Goal: Task Accomplishment & Management: Use online tool/utility

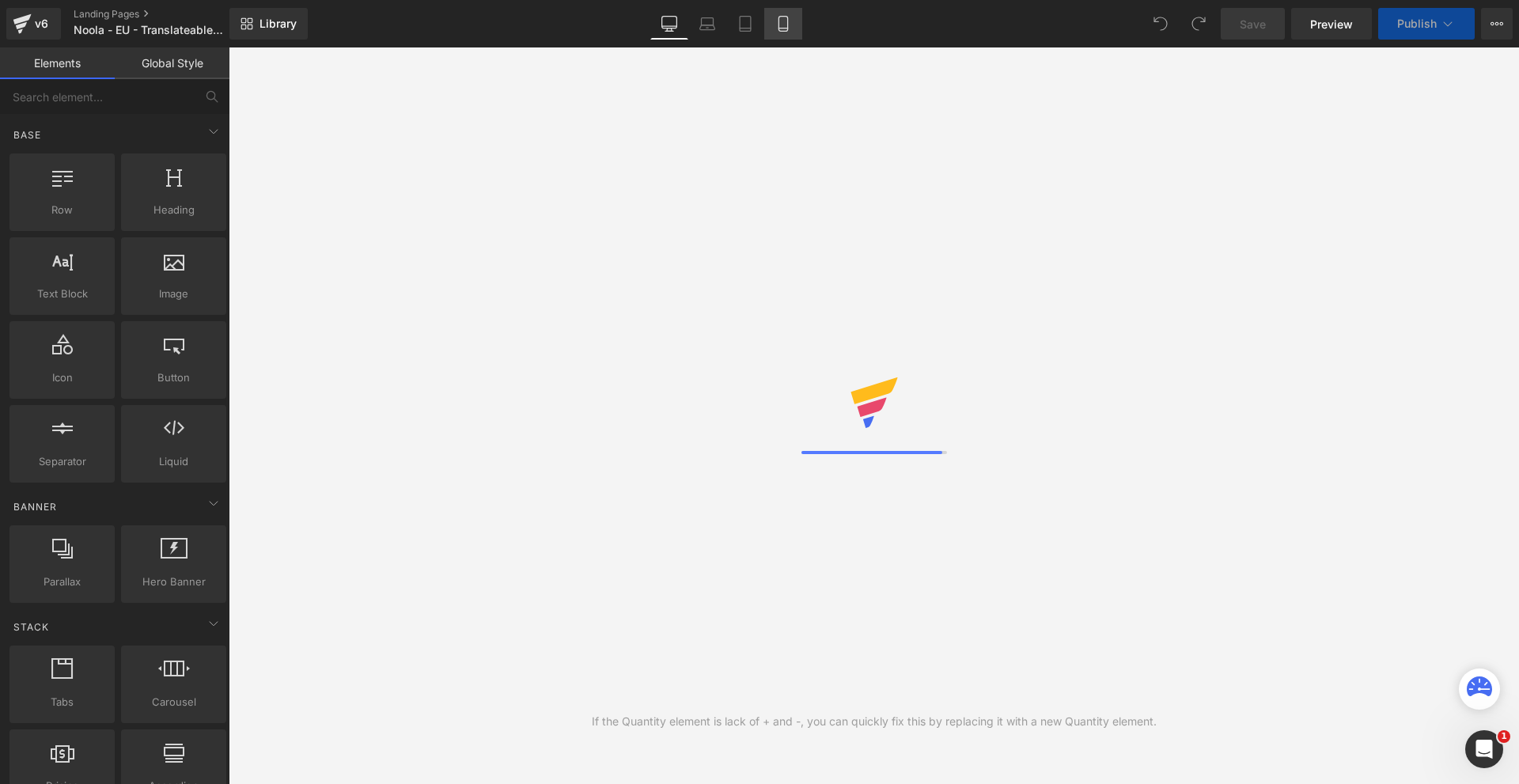
click at [778, 27] on icon at bounding box center [783, 24] width 16 height 16
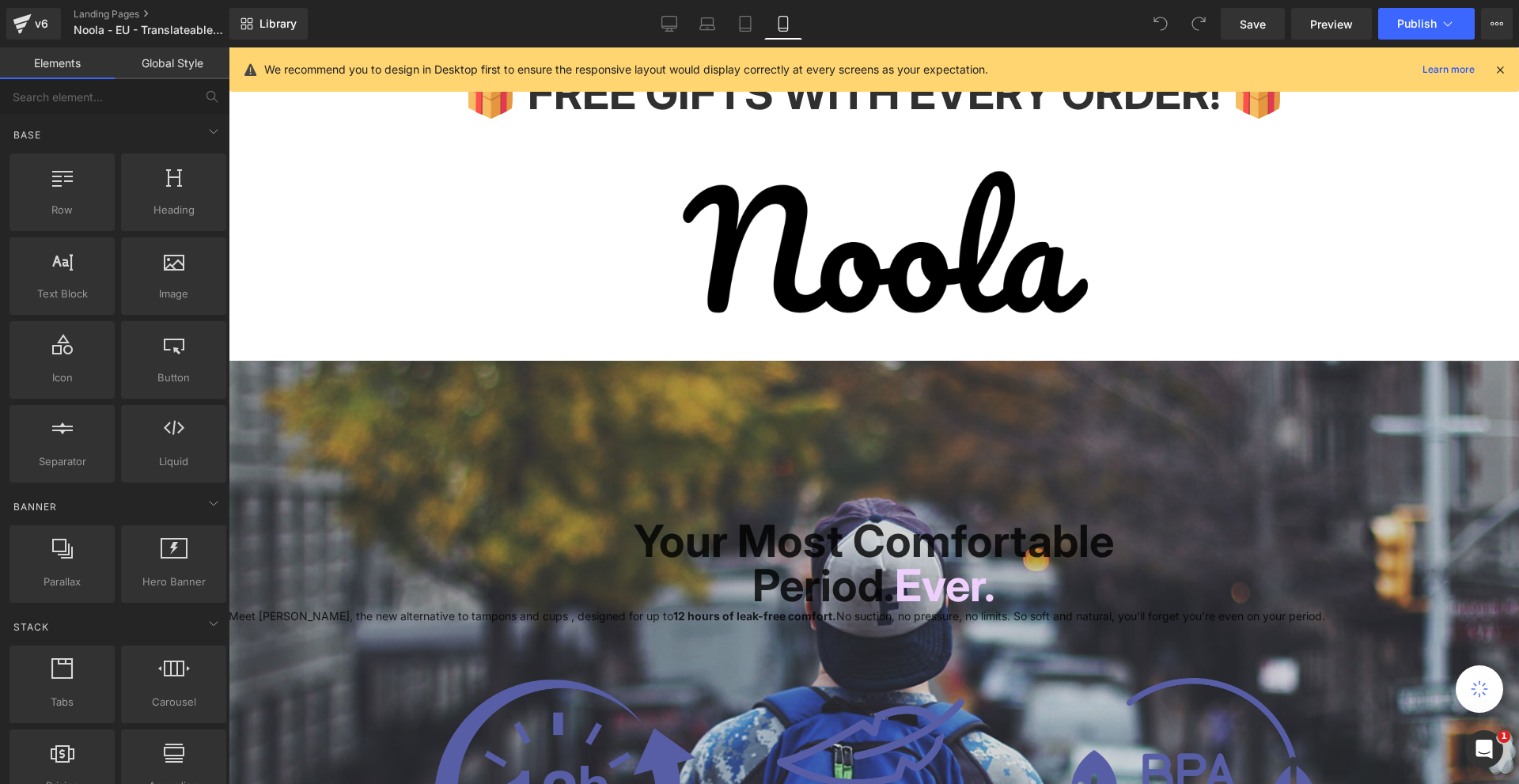
click at [782, 29] on icon at bounding box center [782, 29] width 9 height 0
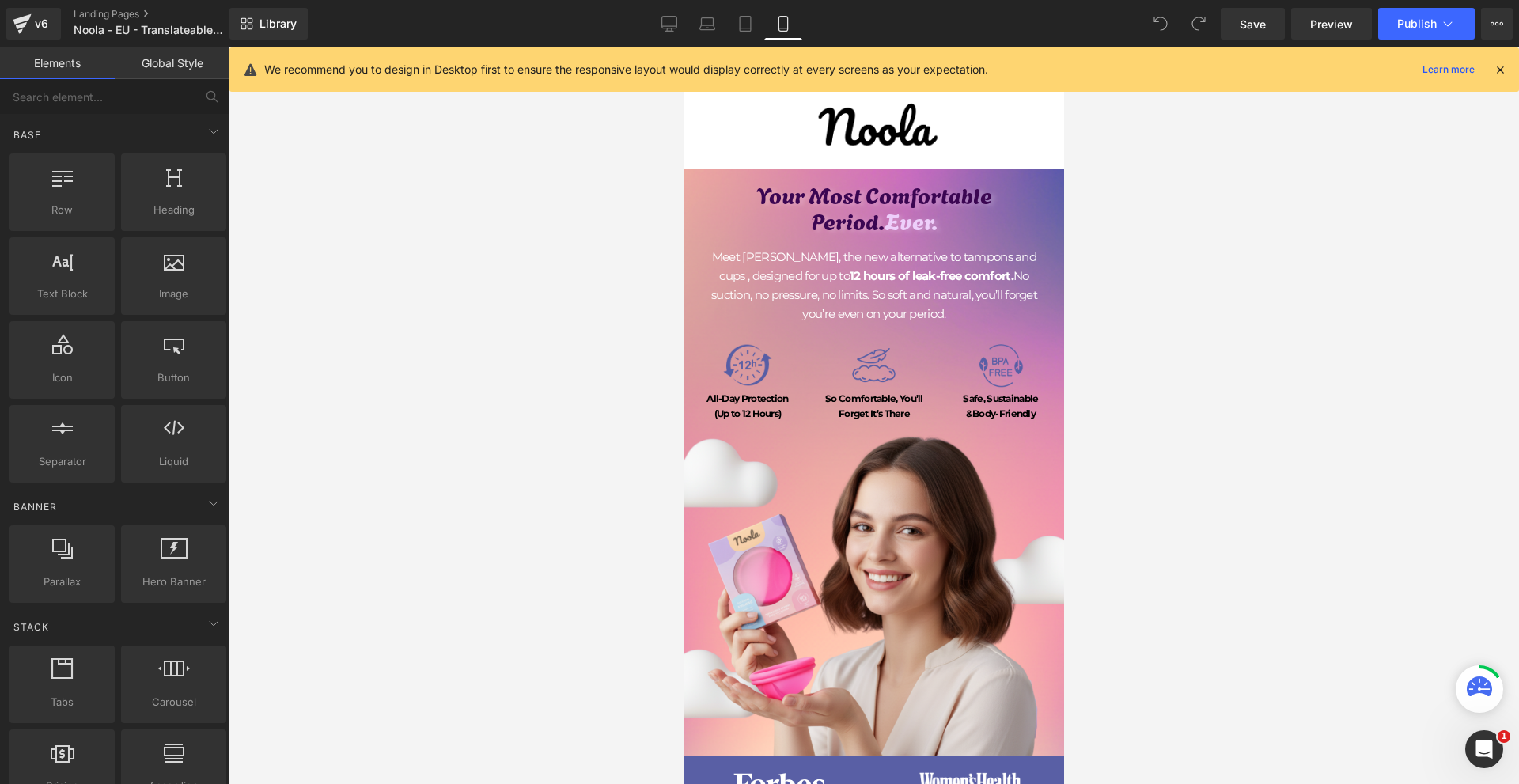
click at [1497, 77] on div at bounding box center [1499, 69] width 13 height 17
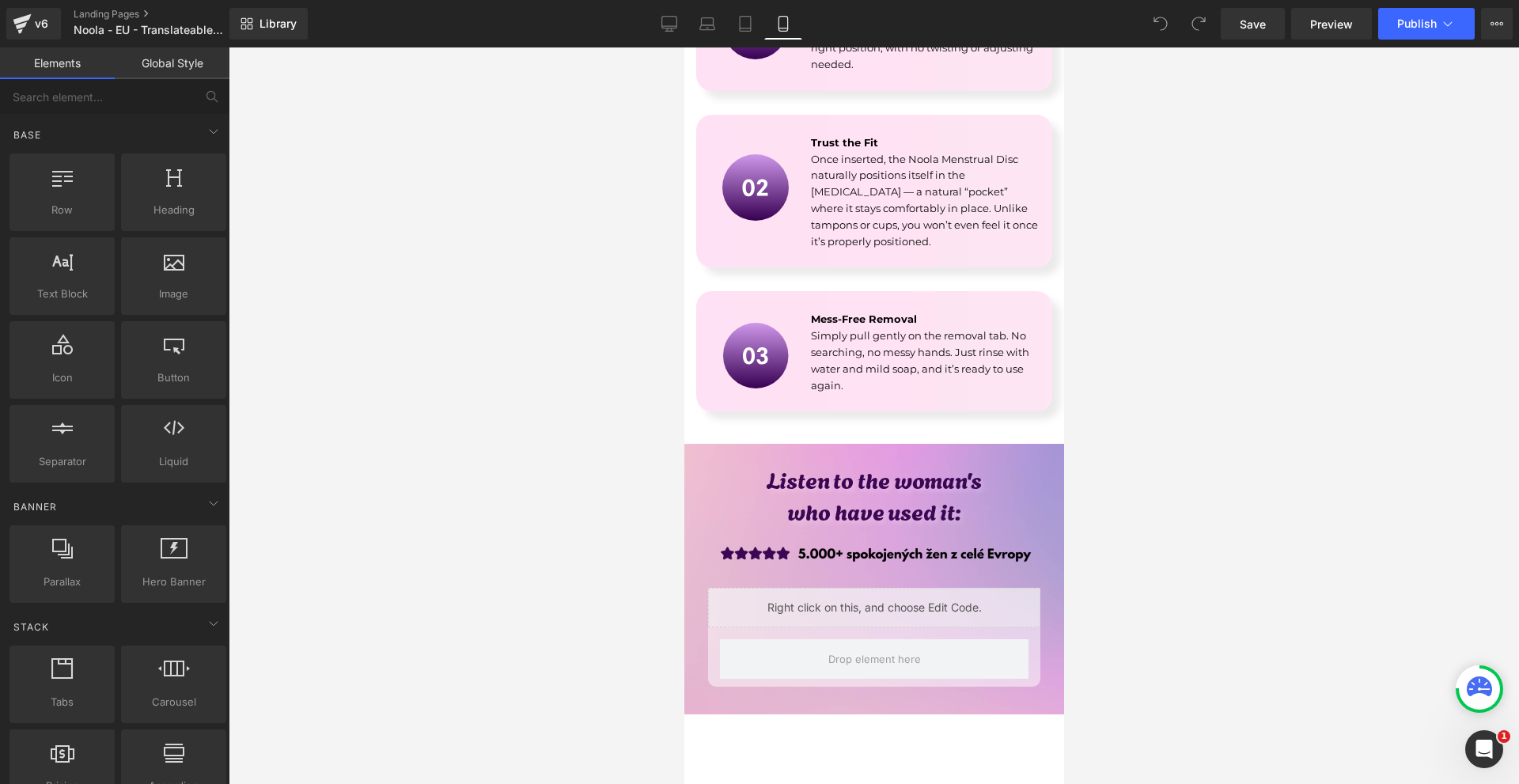
scroll to position [3570, 0]
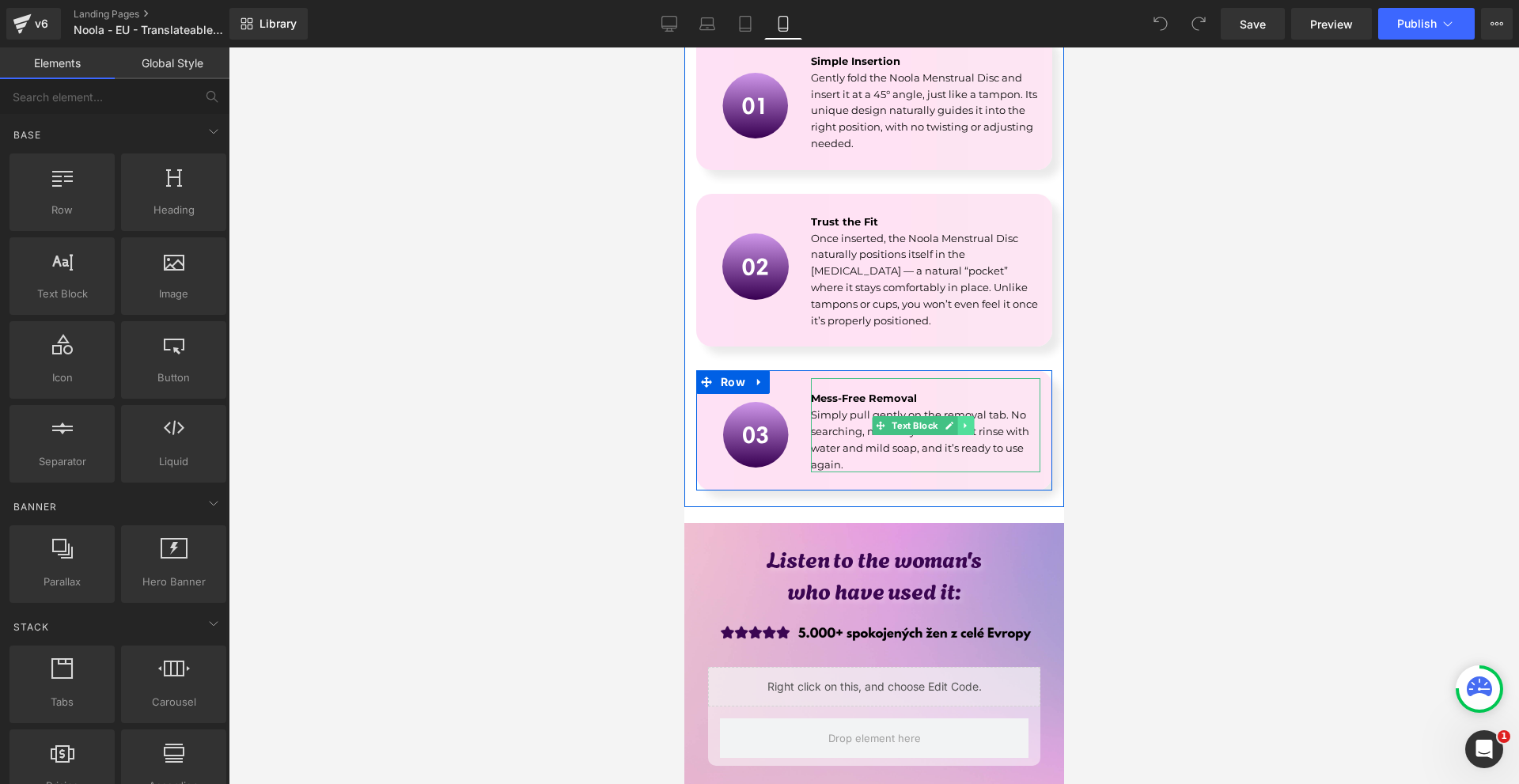
click at [960, 421] on icon at bounding box center [964, 426] width 9 height 10
click at [952, 421] on icon at bounding box center [956, 426] width 9 height 10
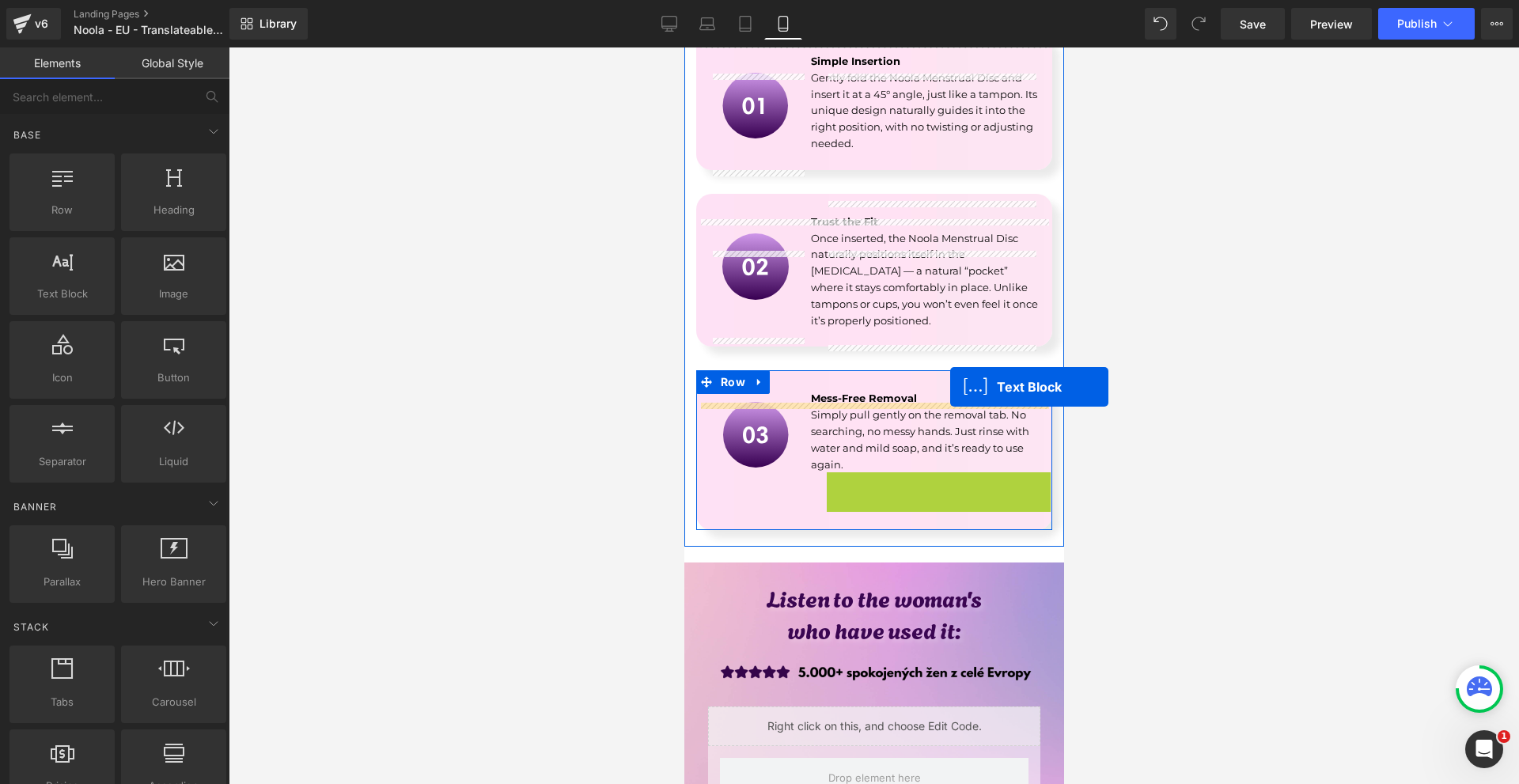
scroll to position [3727, 0]
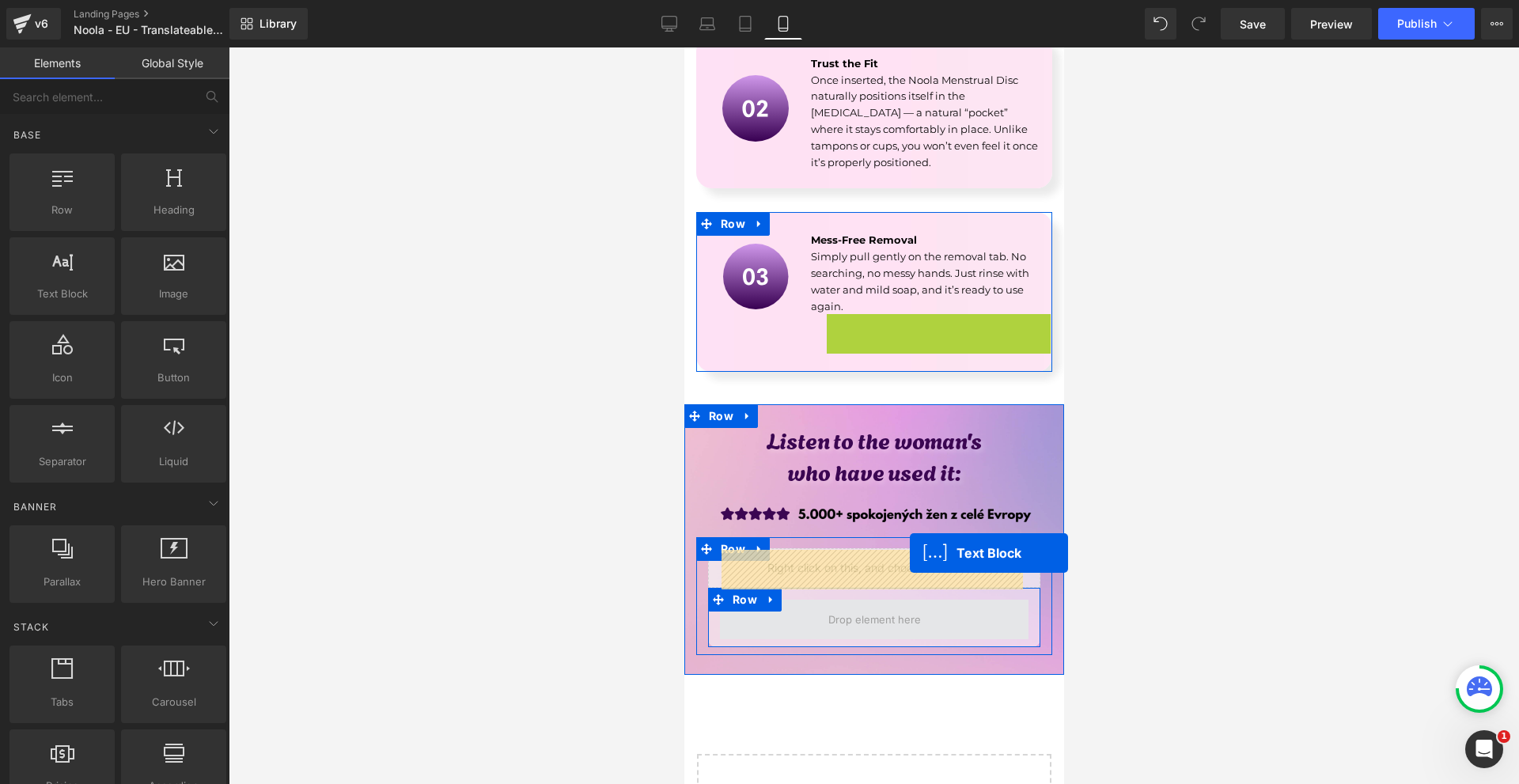
drag, startPoint x: 898, startPoint y: 467, endPoint x: 907, endPoint y: 555, distance: 88.5
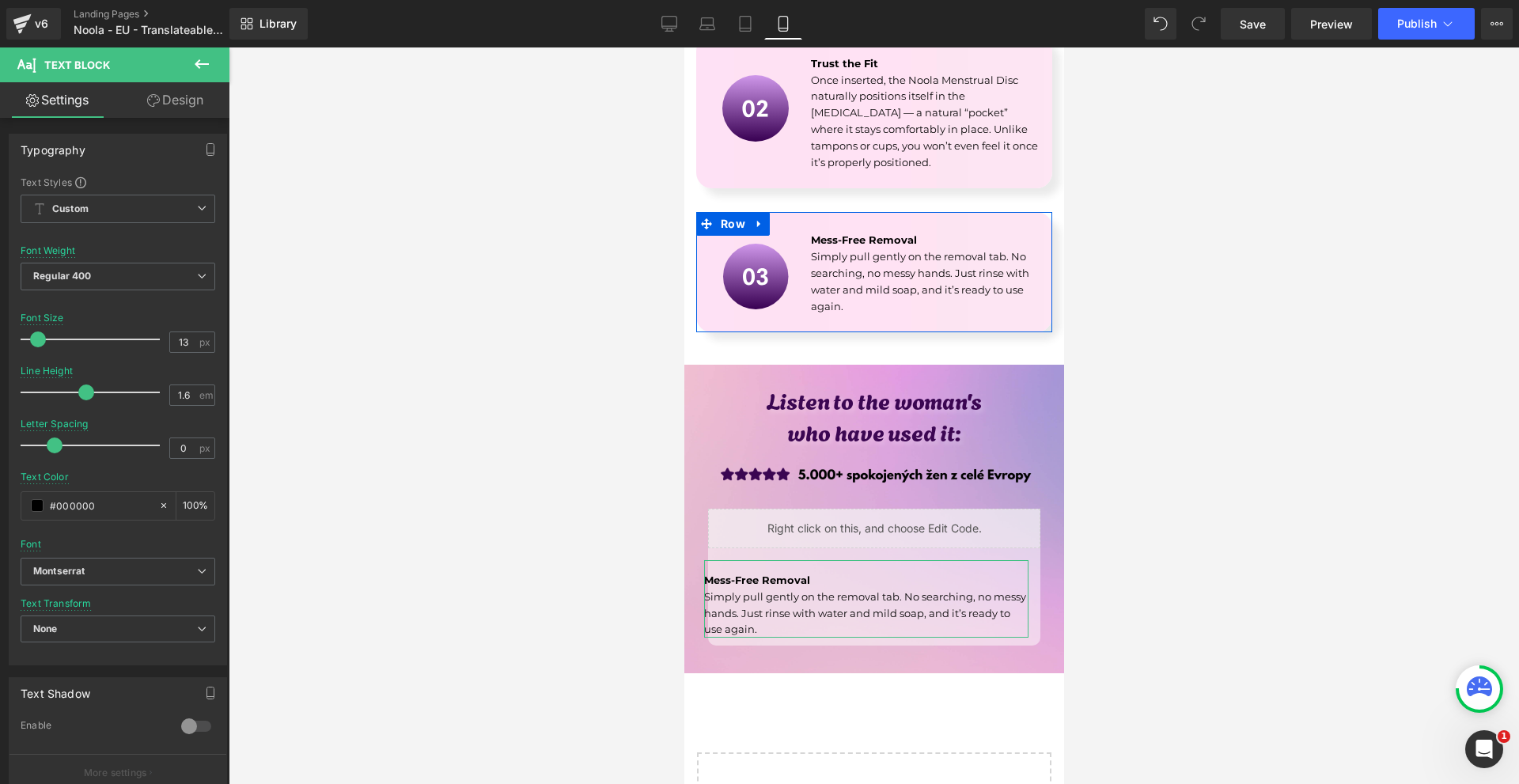
click at [166, 97] on link "Design" at bounding box center [175, 100] width 115 height 36
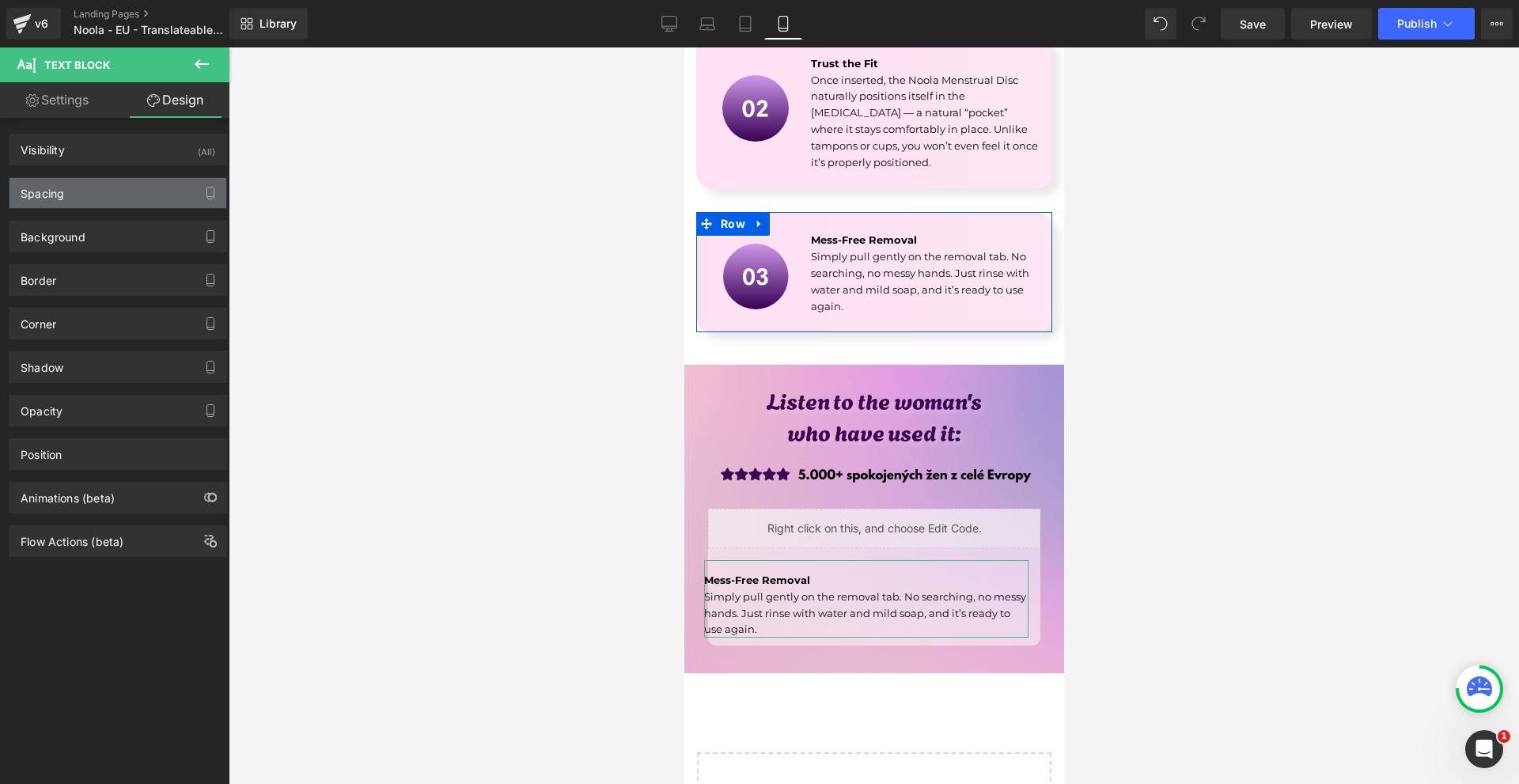
click at [86, 202] on div "Spacing" at bounding box center [118, 193] width 217 height 30
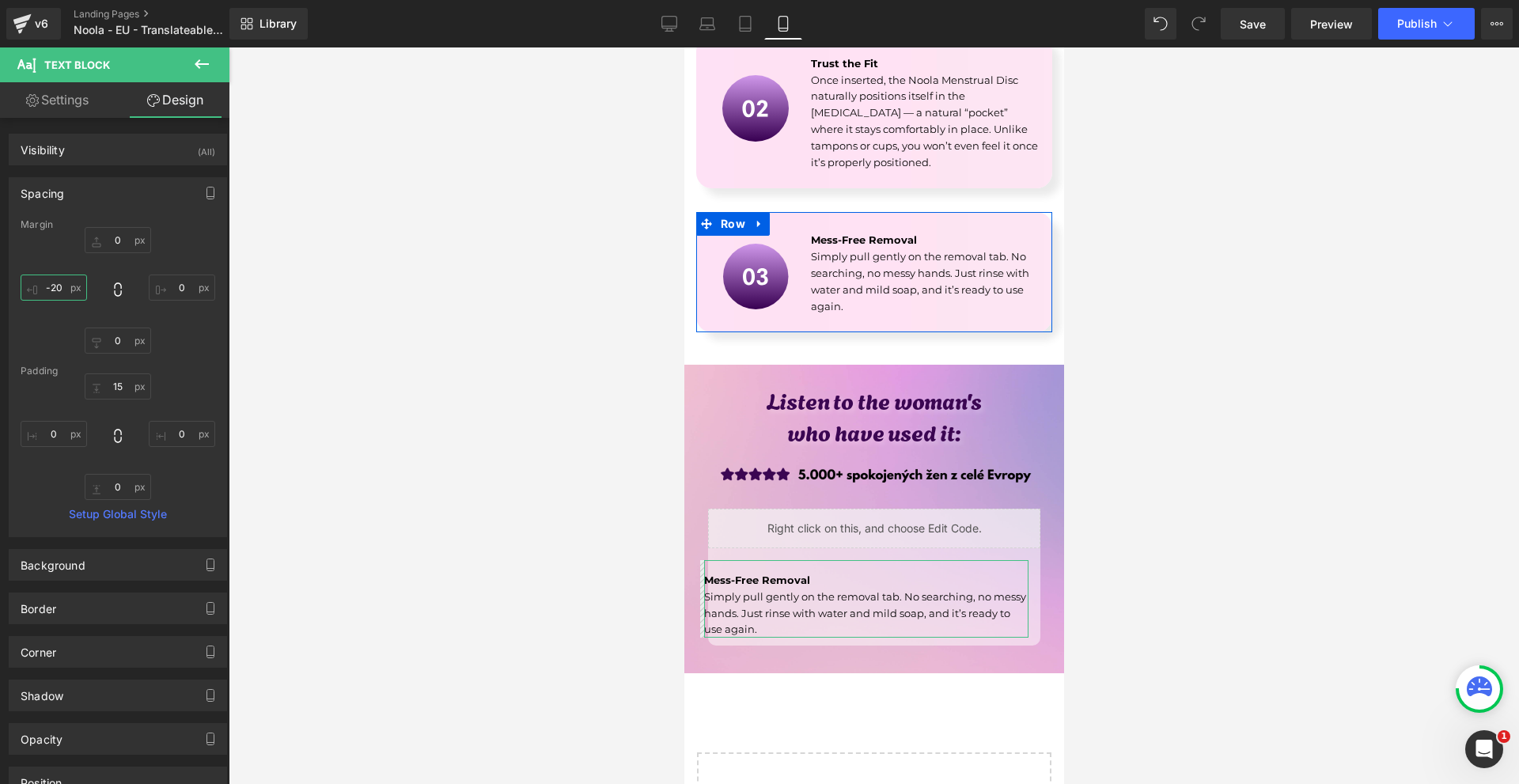
click at [59, 294] on input "-20" at bounding box center [54, 287] width 67 height 26
click at [81, 297] on input "10" at bounding box center [54, 287] width 67 height 26
click at [73, 293] on input "10" at bounding box center [54, 287] width 67 height 26
type input "0"
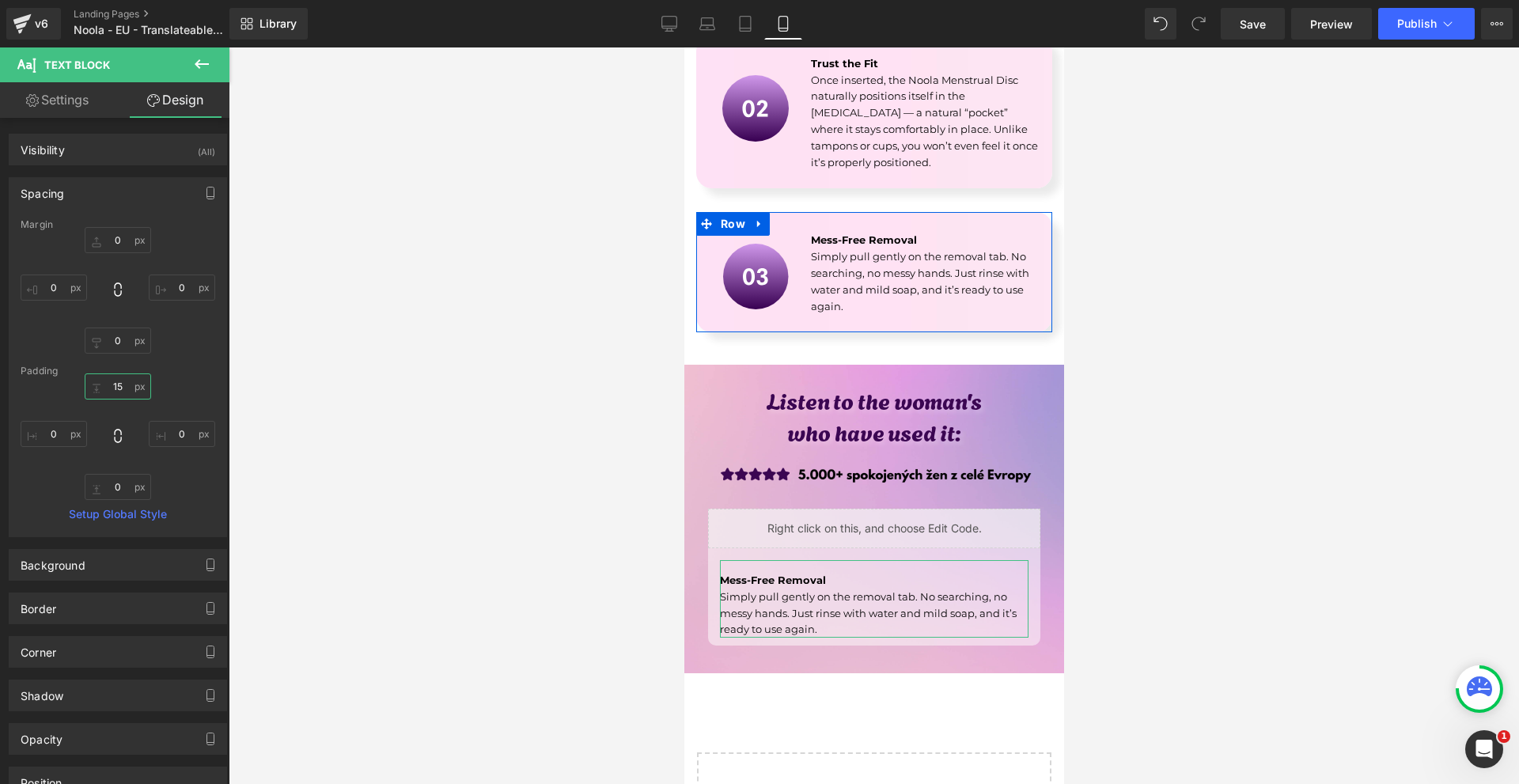
click at [122, 379] on input "15" at bounding box center [118, 386] width 67 height 26
click at [128, 387] on input "10" at bounding box center [118, 386] width 67 height 26
type input "0"
click at [128, 387] on input "0" at bounding box center [118, 386] width 67 height 26
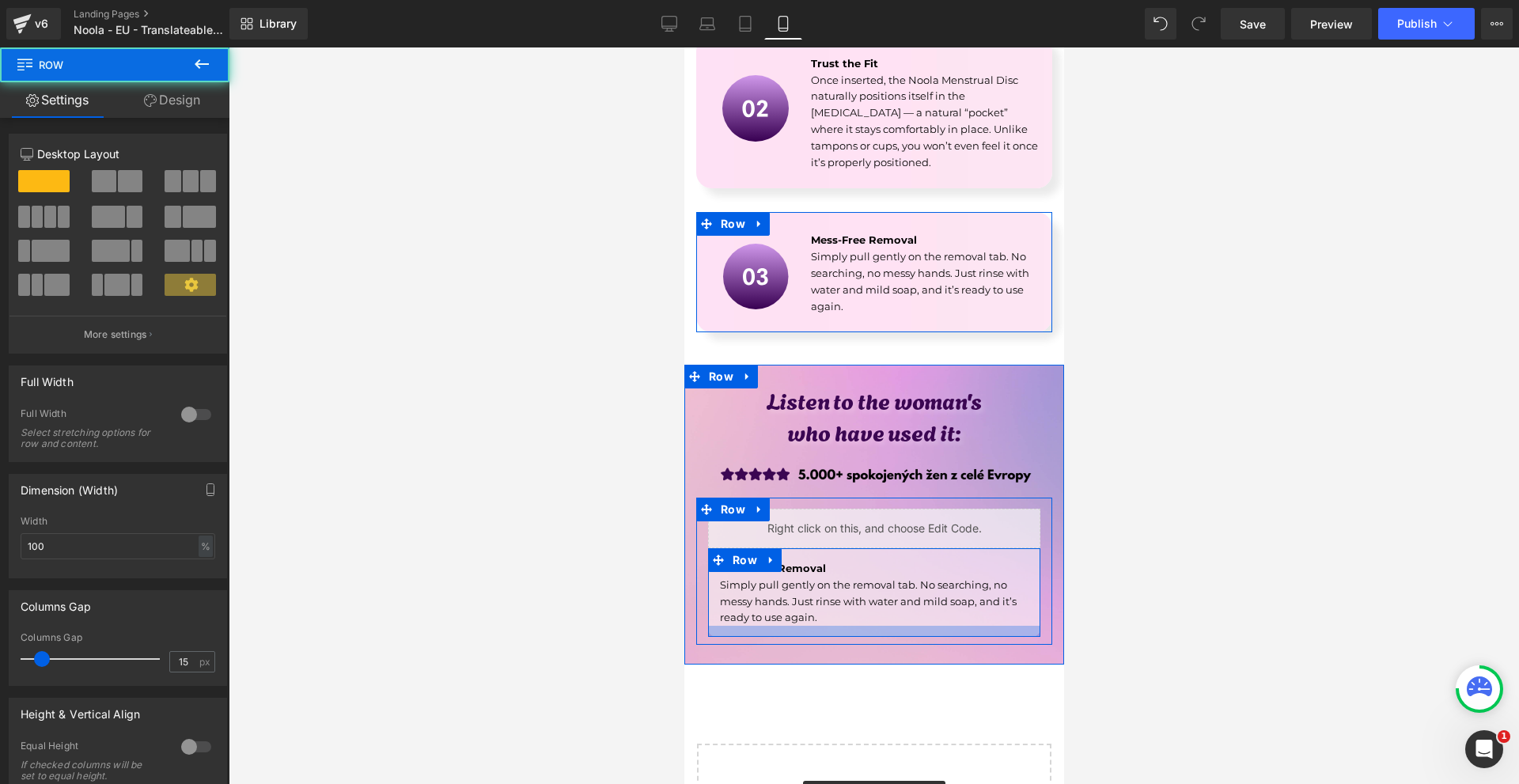
drag, startPoint x: 798, startPoint y: 581, endPoint x: 806, endPoint y: 588, distance: 10.6
click at [799, 625] on div at bounding box center [873, 630] width 332 height 11
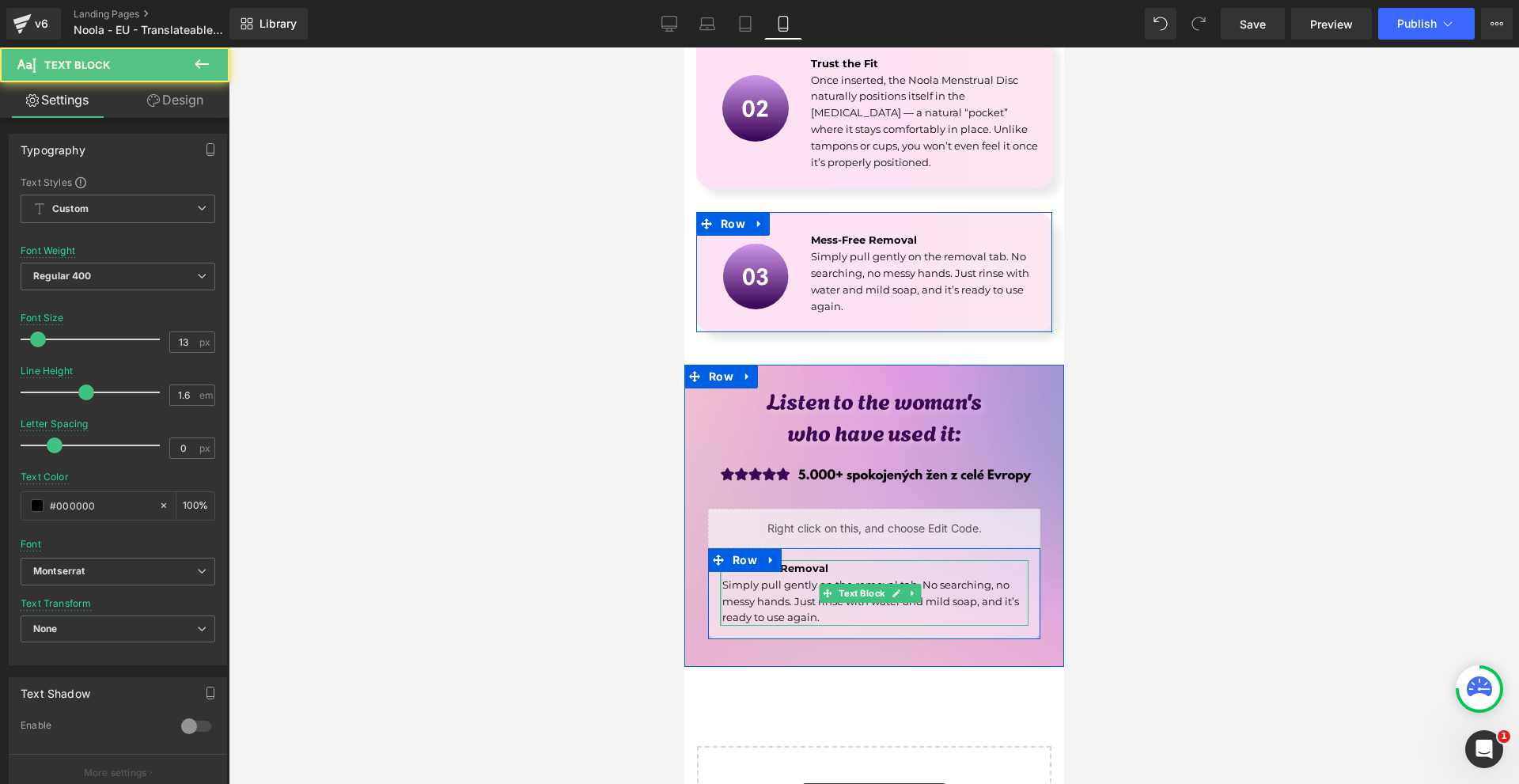
click at [723, 560] on div "Mess-Free Removal Simply pull gently on the removal tab. No searching, no messy…" at bounding box center [873, 592] width 308 height 66
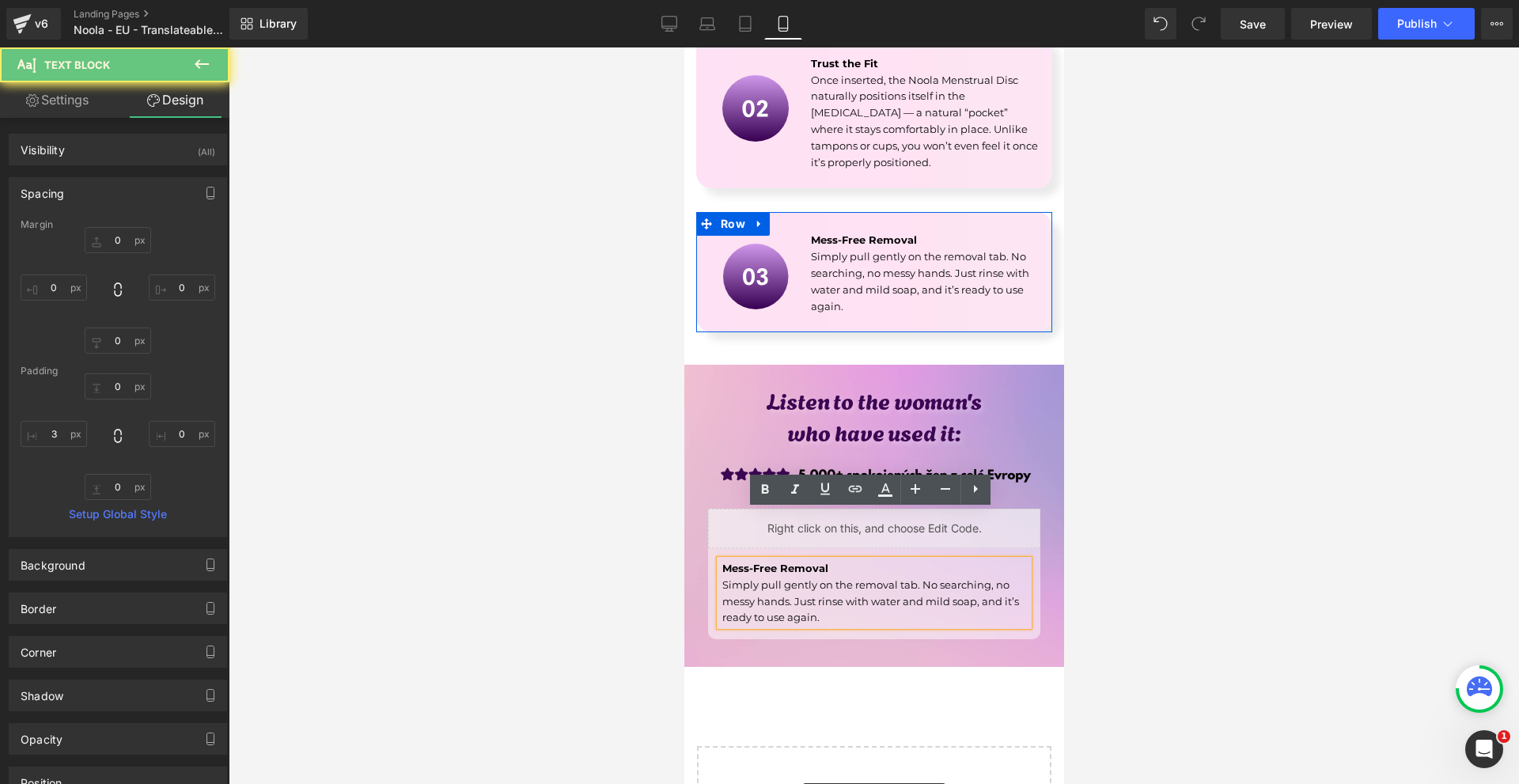
click at [1141, 497] on div at bounding box center [873, 416] width 1290 height 736
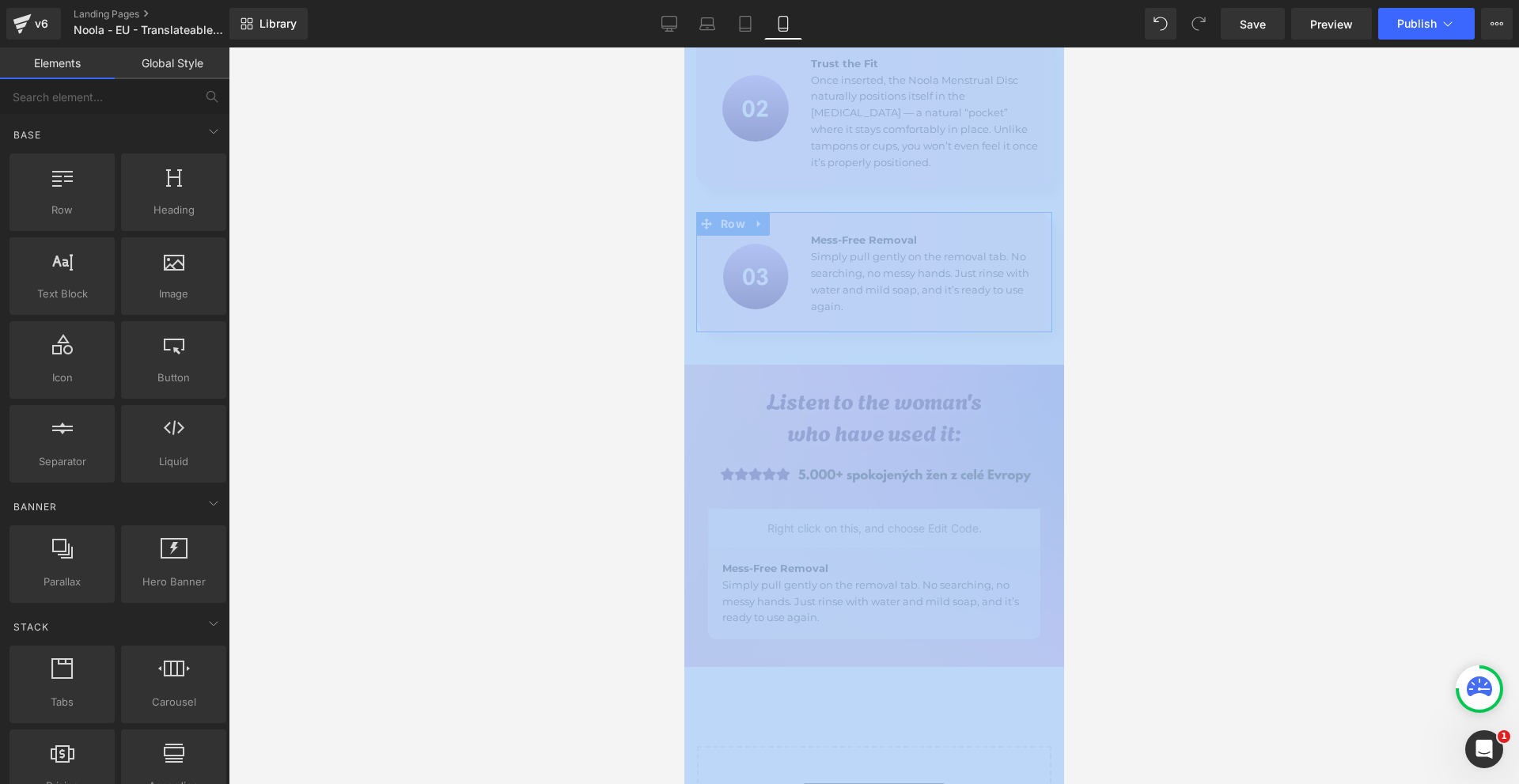
click at [1141, 497] on div at bounding box center [873, 416] width 1290 height 736
click at [1142, 497] on div at bounding box center [873, 416] width 1290 height 736
click at [742, 548] on span "Row" at bounding box center [744, 560] width 32 height 24
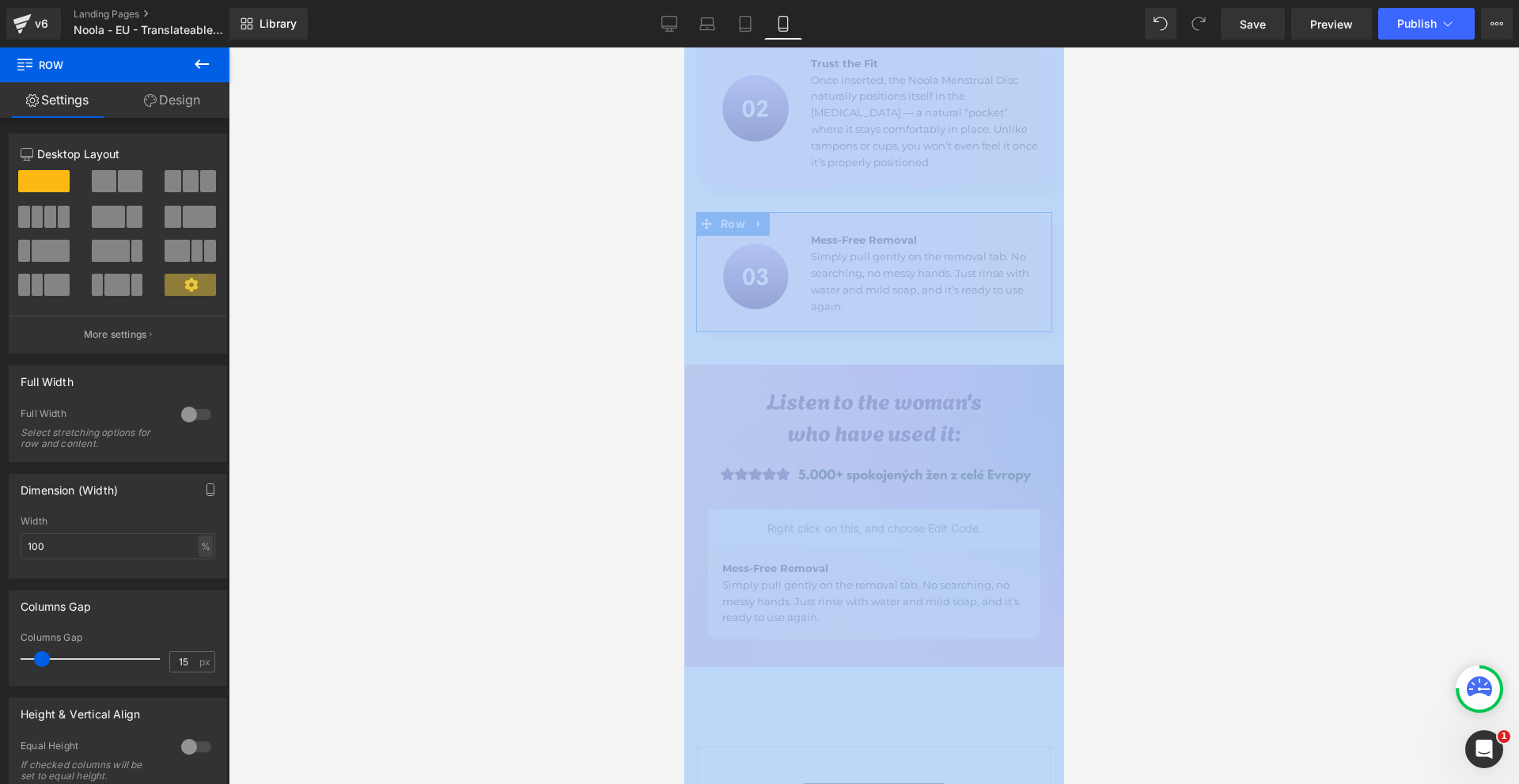
click at [197, 71] on icon at bounding box center [202, 64] width 19 height 19
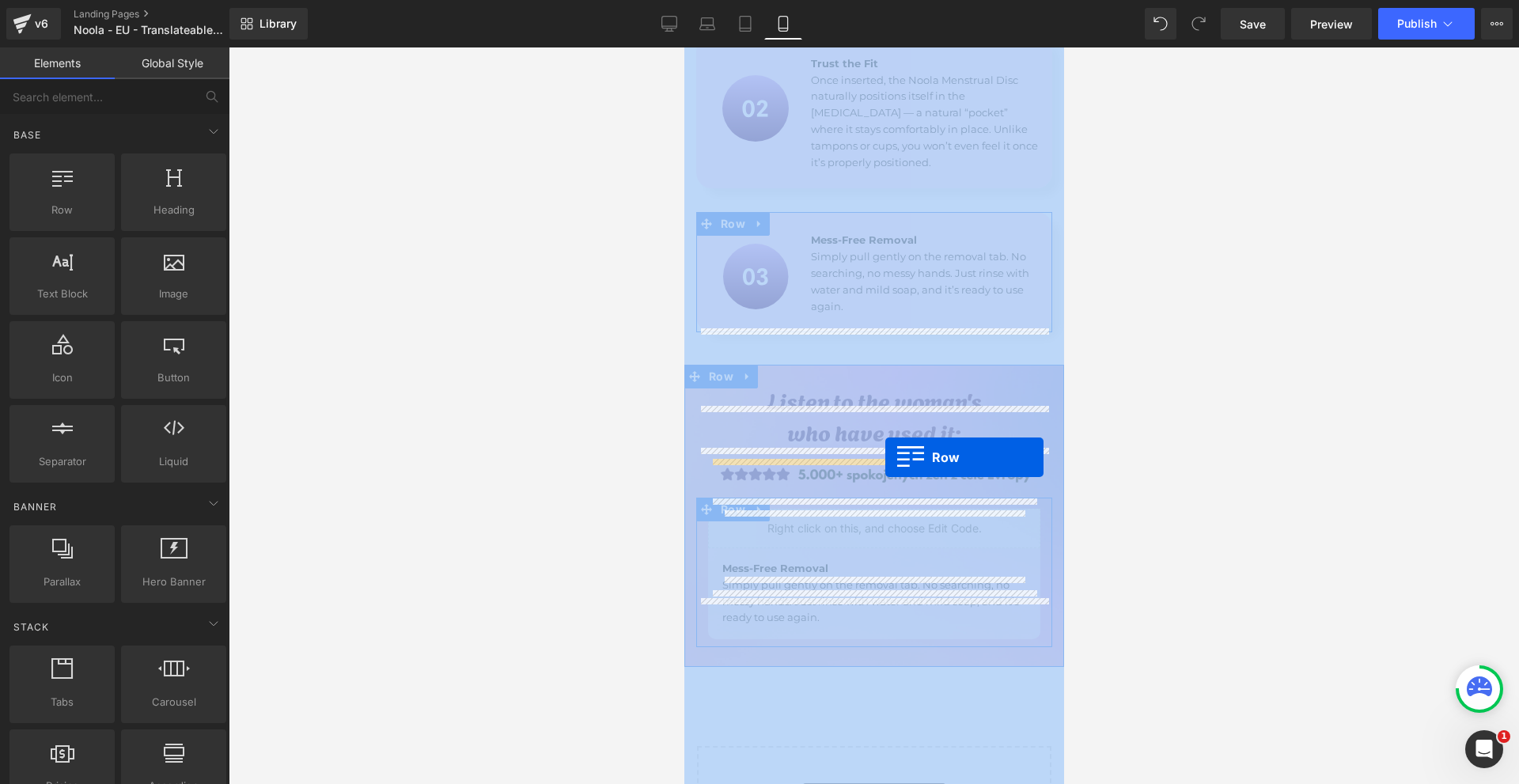
drag, startPoint x: 761, startPoint y: 257, endPoint x: 883, endPoint y: 458, distance: 235.1
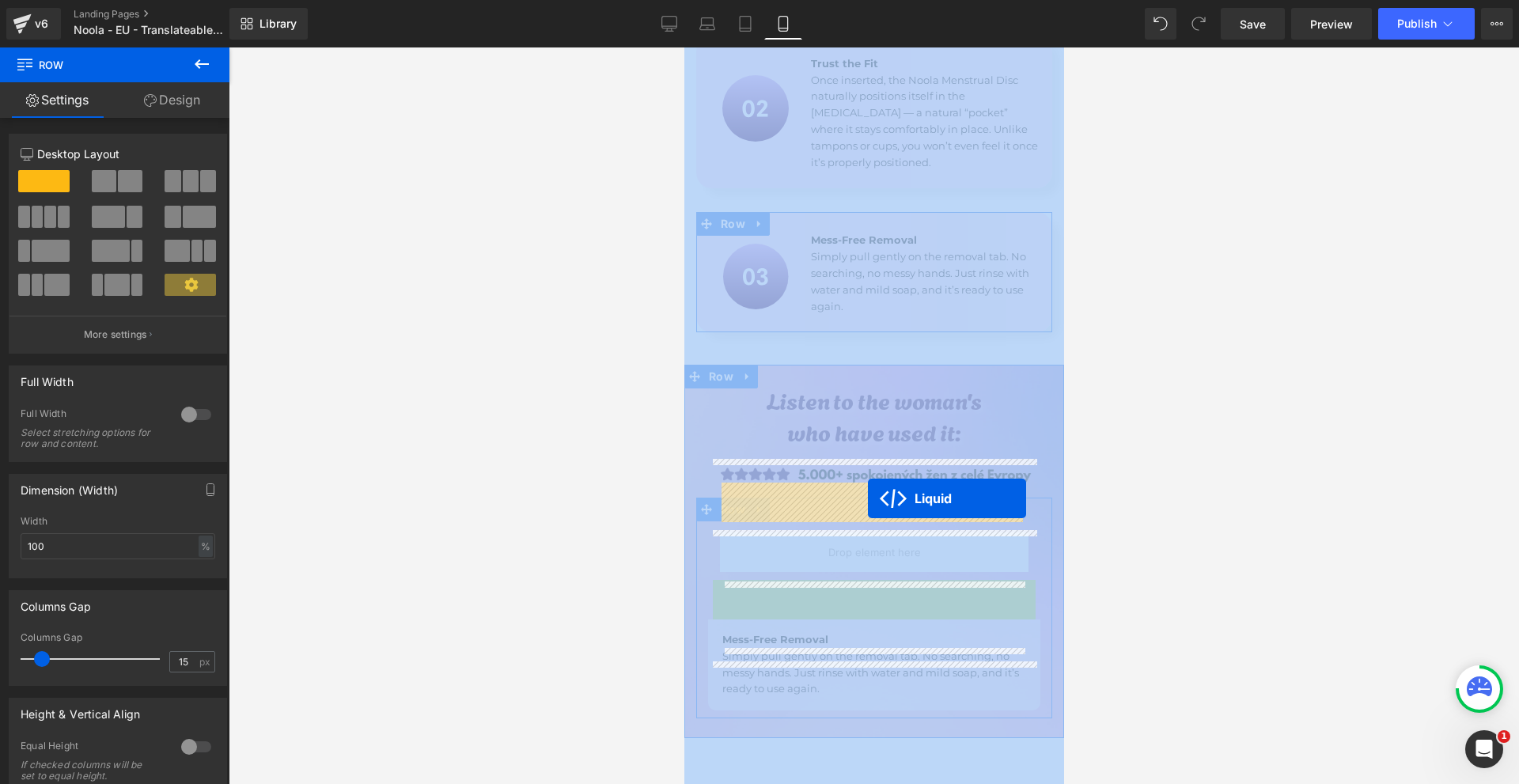
drag, startPoint x: 852, startPoint y: 544, endPoint x: 877, endPoint y: 475, distance: 73.4
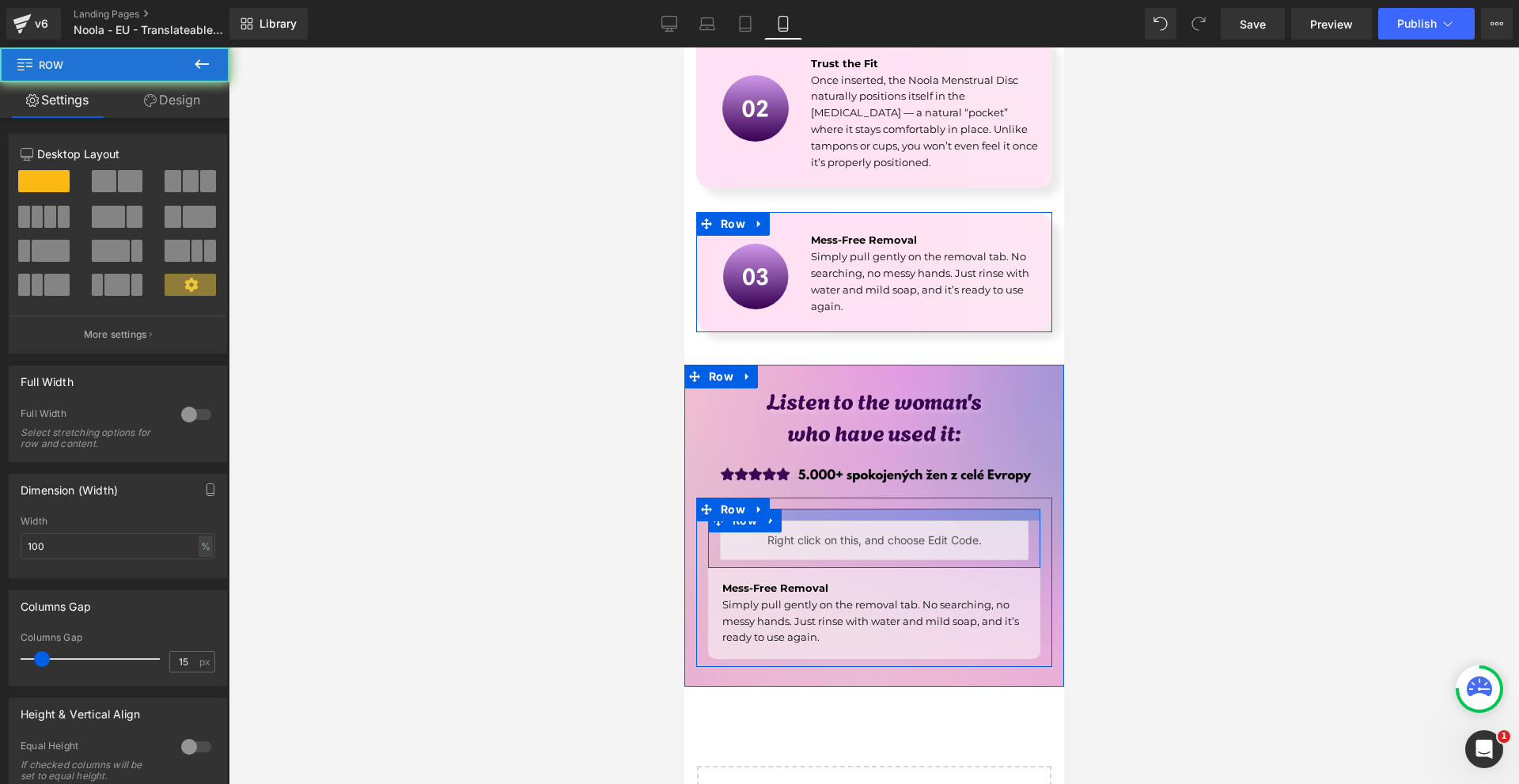
drag, startPoint x: 878, startPoint y: 459, endPoint x: 881, endPoint y: 448, distance: 11.4
click at [885, 446] on div "Listen to the woman's who have used it: Heading Image Liquid Row Mess-Free Remo…" at bounding box center [873, 521] width 379 height 290
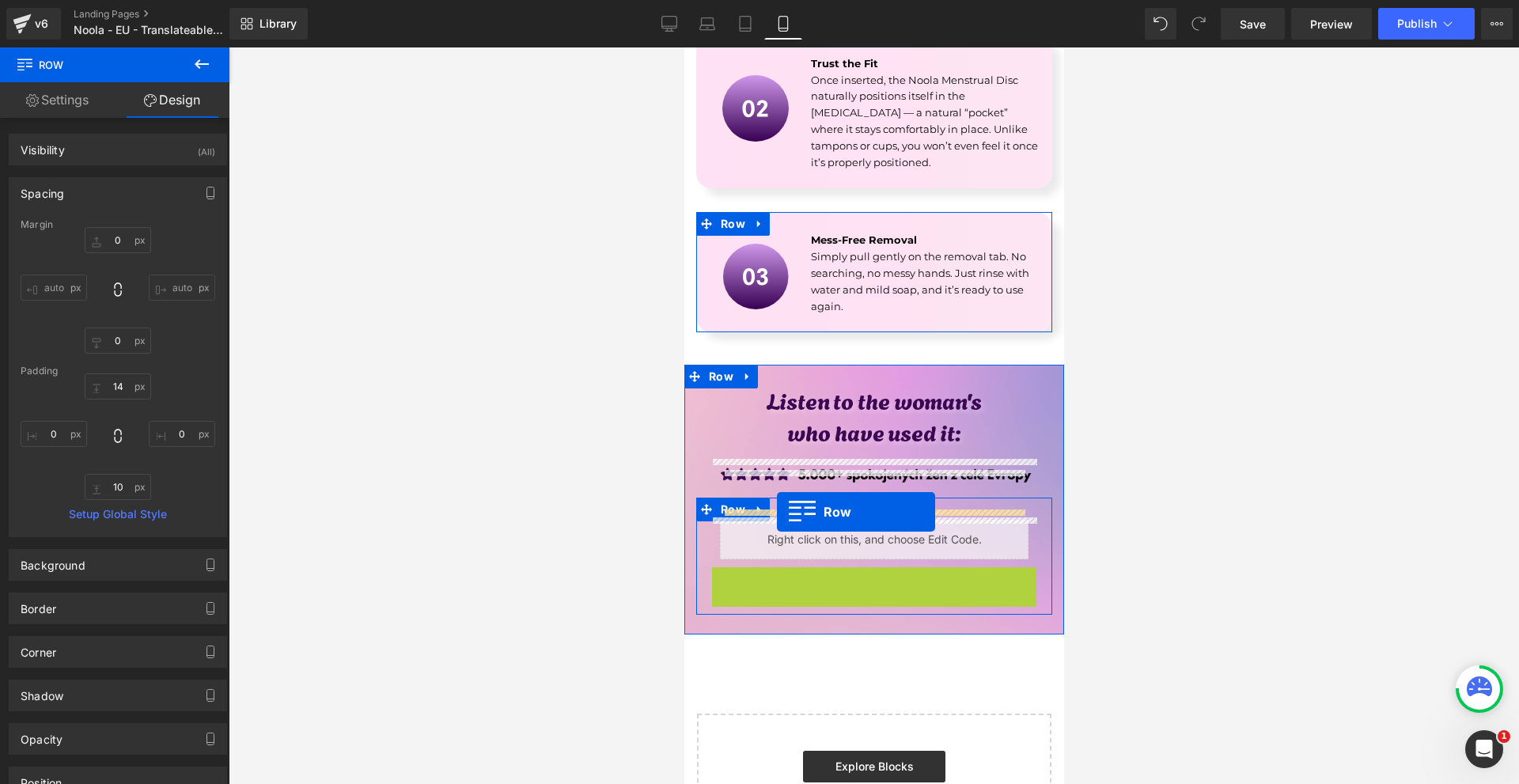
drag, startPoint x: 748, startPoint y: 535, endPoint x: 776, endPoint y: 512, distance: 36.2
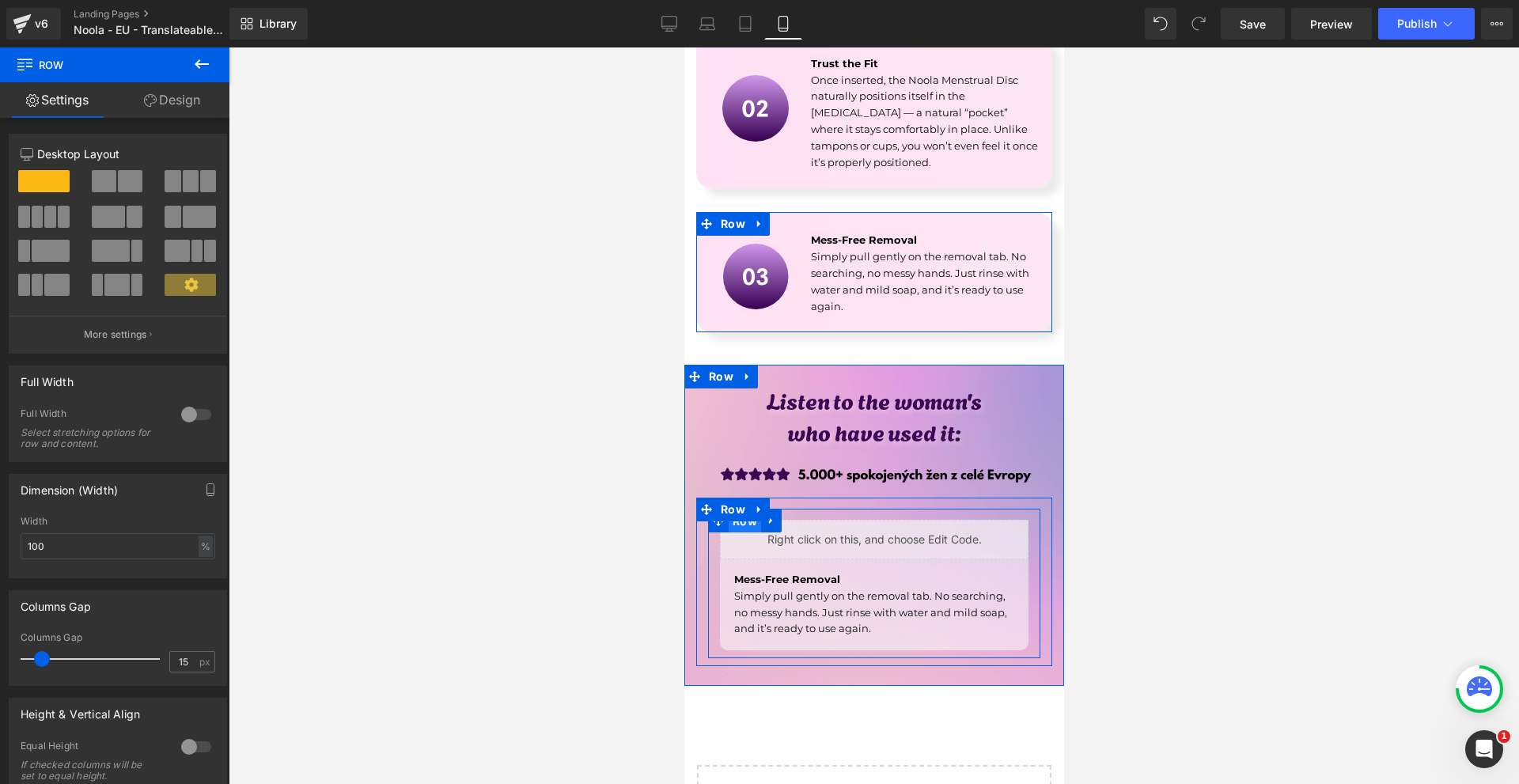
click at [755, 509] on span "Row" at bounding box center [744, 521] width 32 height 24
click at [750, 509] on span "Row" at bounding box center [744, 521] width 32 height 24
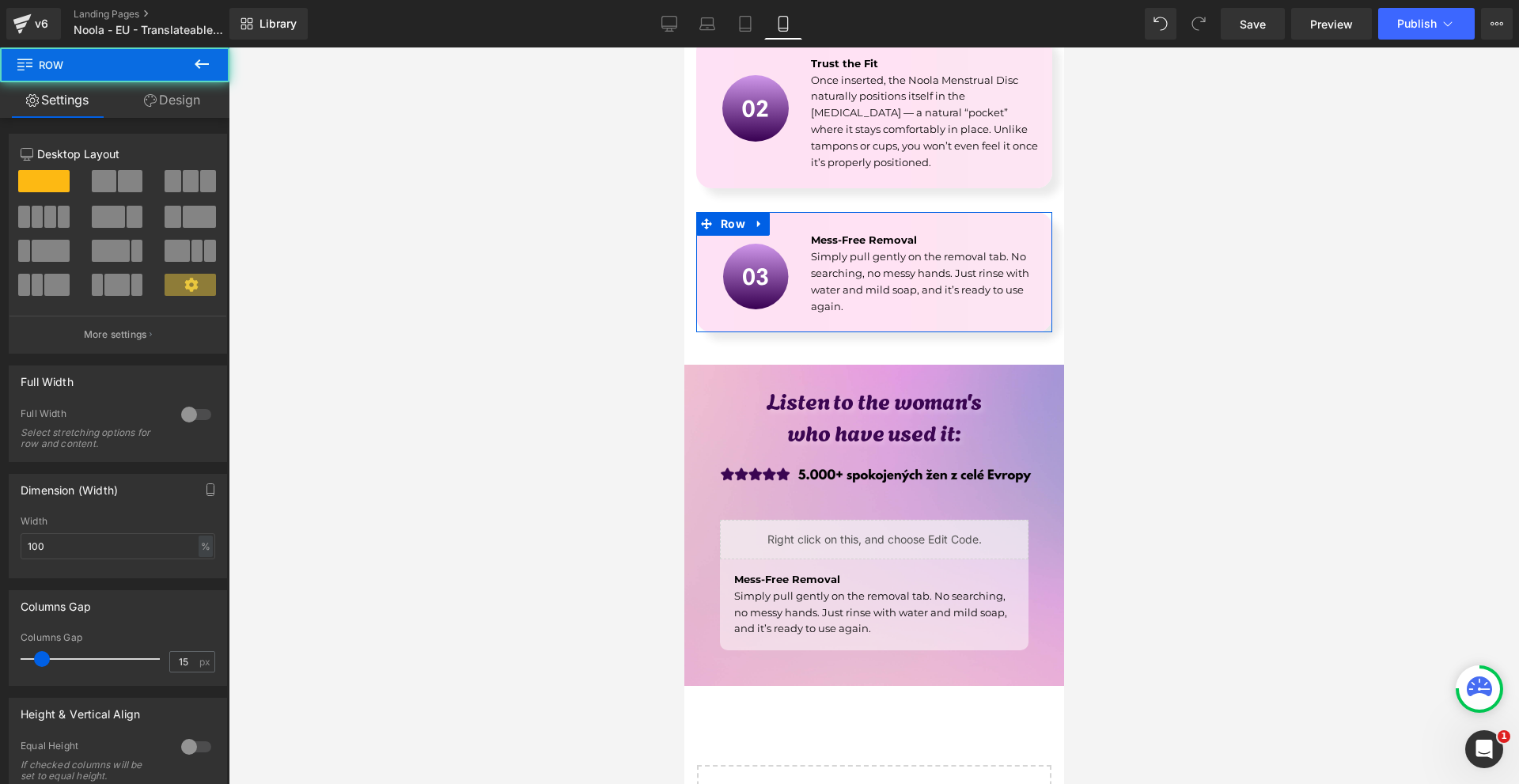
click at [199, 115] on link "Design" at bounding box center [172, 100] width 115 height 36
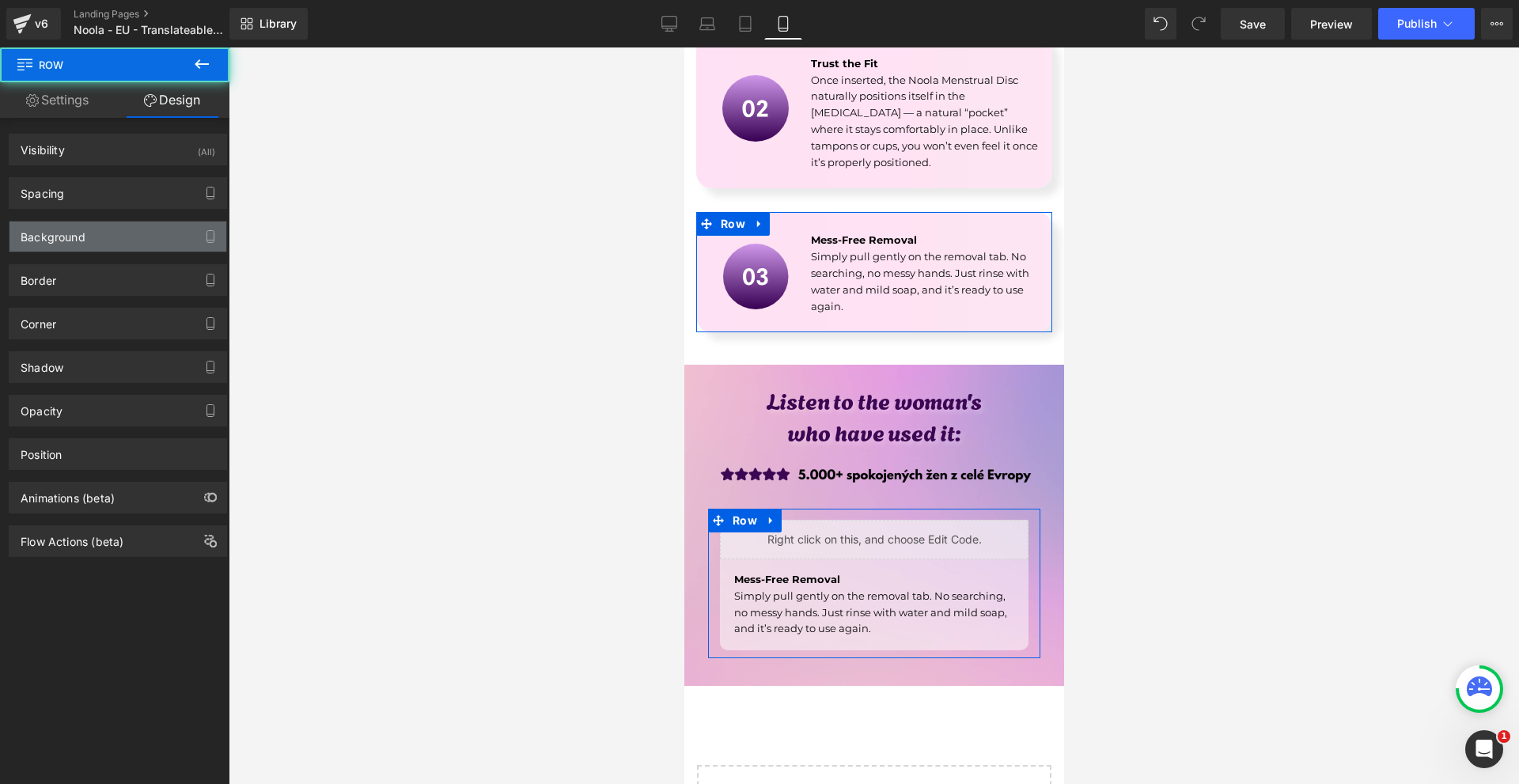
click at [89, 234] on div "Background" at bounding box center [118, 236] width 217 height 30
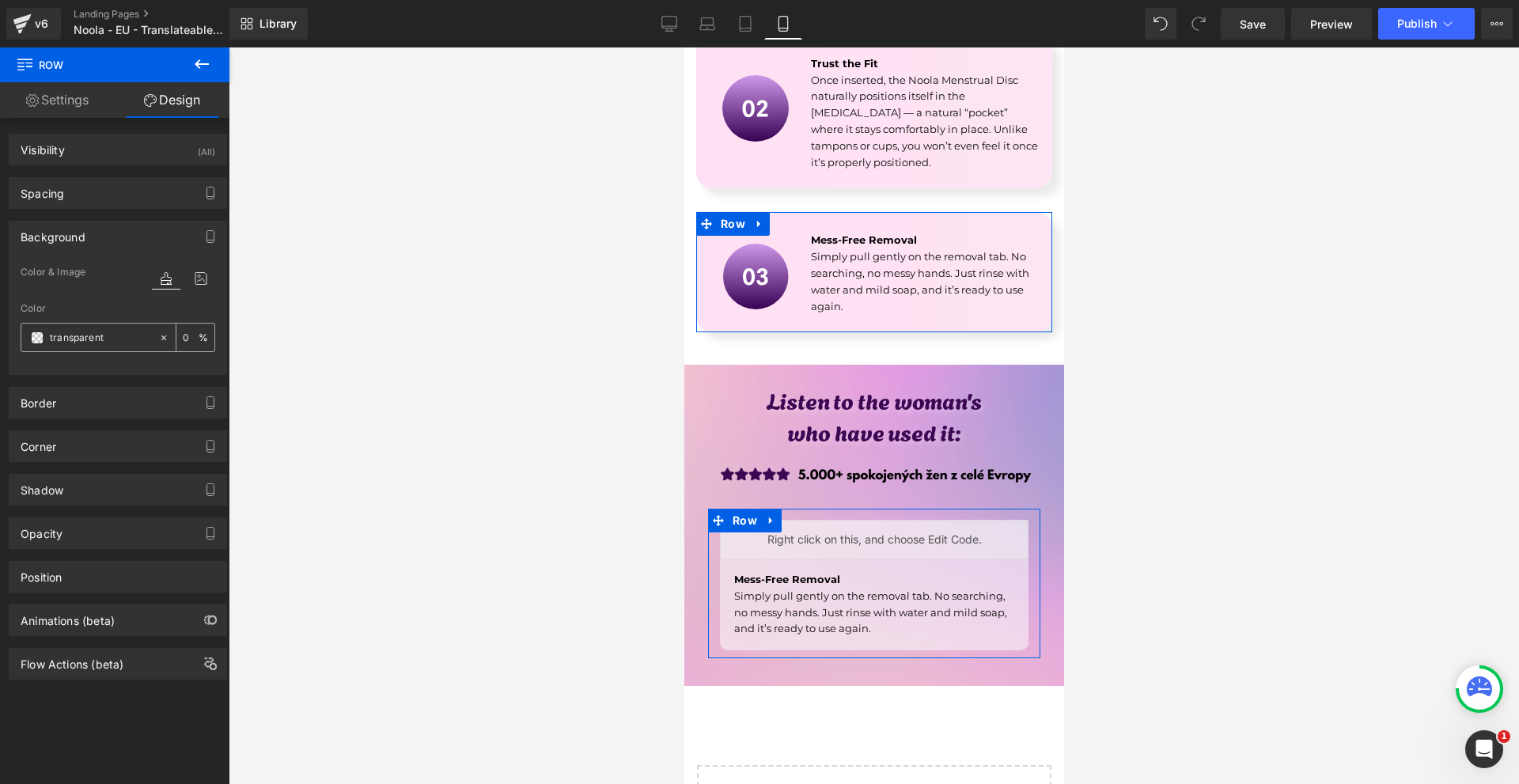
click at [32, 340] on span at bounding box center [37, 337] width 13 height 13
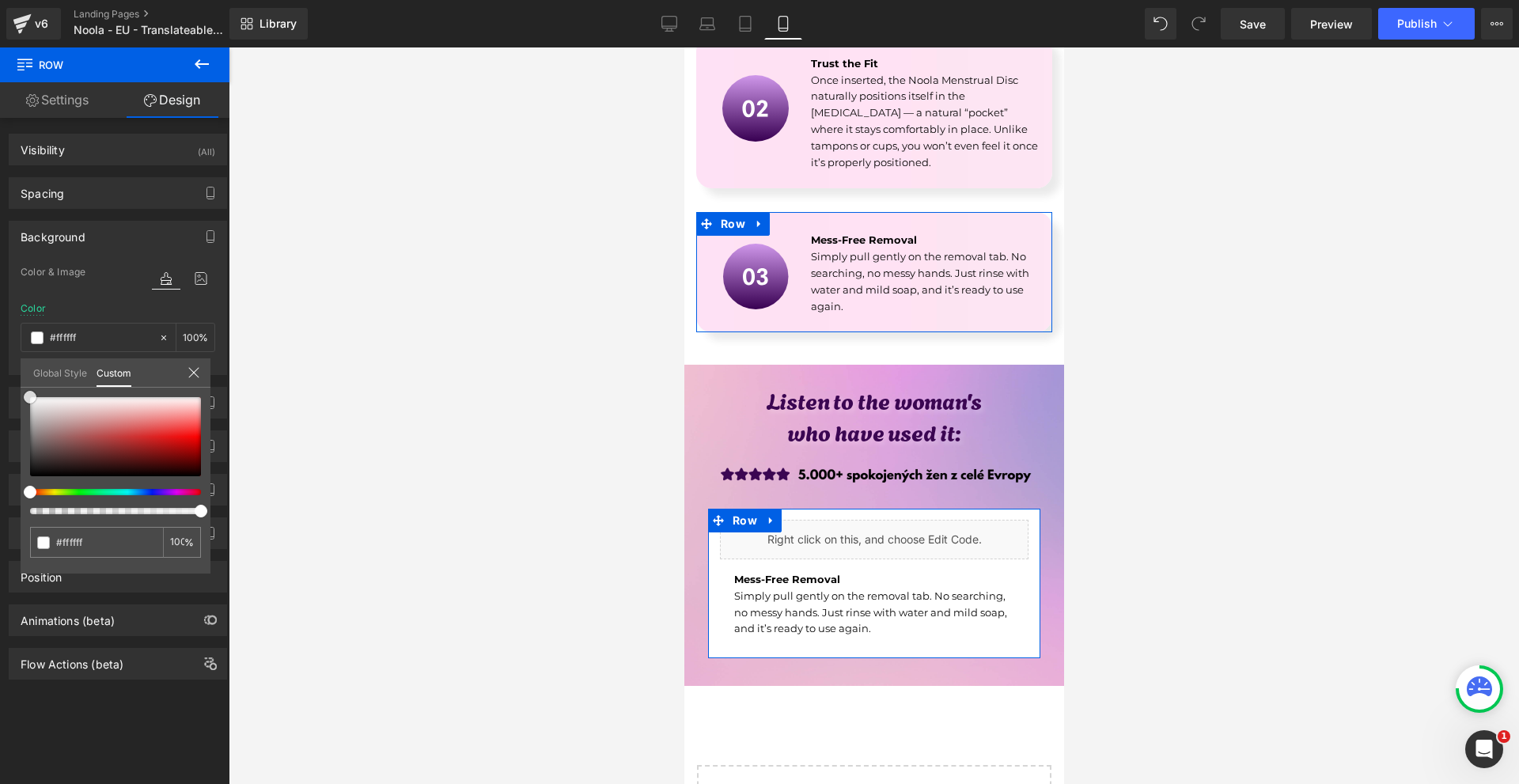
drag, startPoint x: 53, startPoint y: 415, endPoint x: 14, endPoint y: 311, distance: 111.1
click at [15, 312] on div "Background Color & Image color Color transparent 0 % Image Replace Image Upload…" at bounding box center [118, 291] width 237 height 166
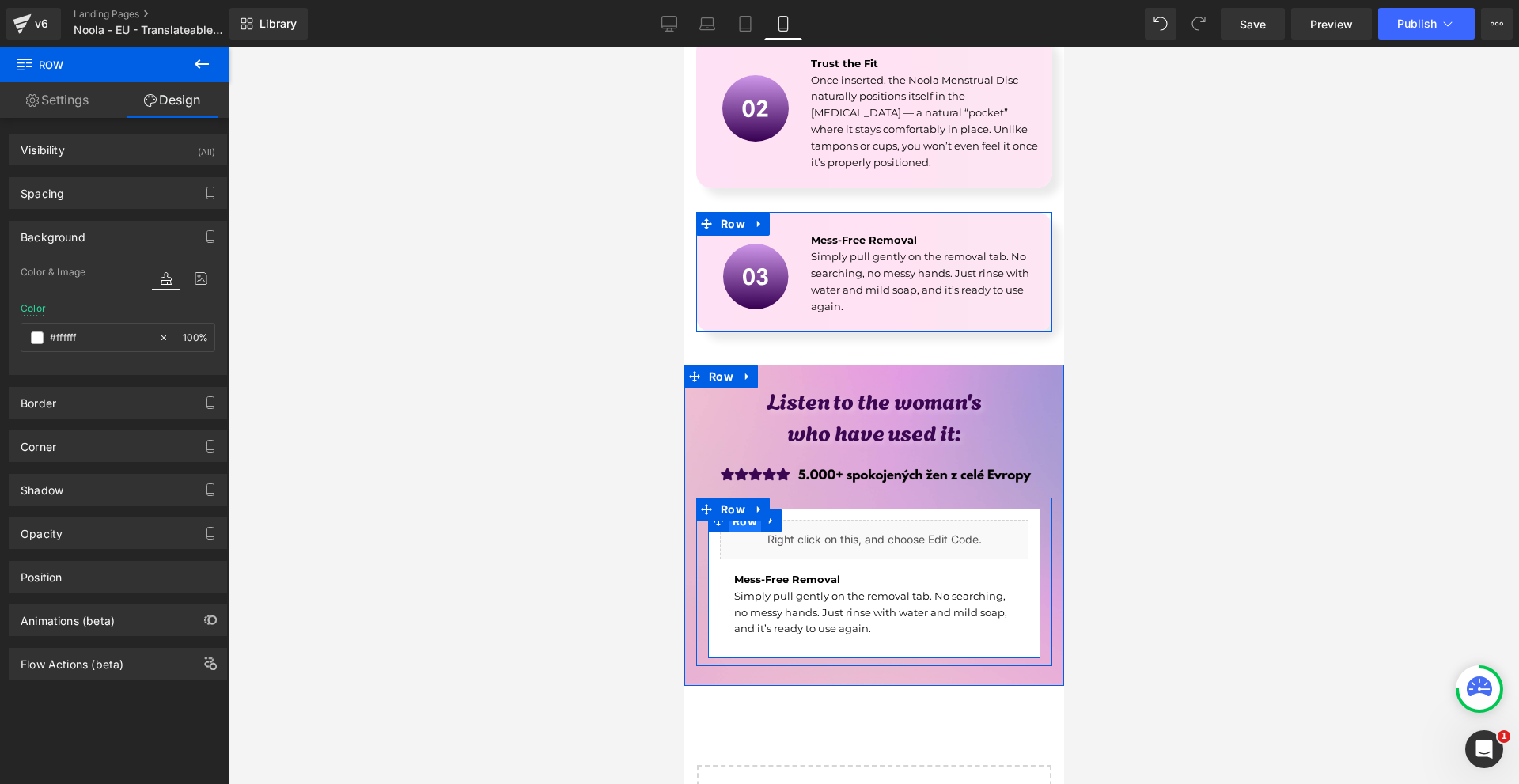
click at [749, 509] on span "Row" at bounding box center [744, 521] width 32 height 24
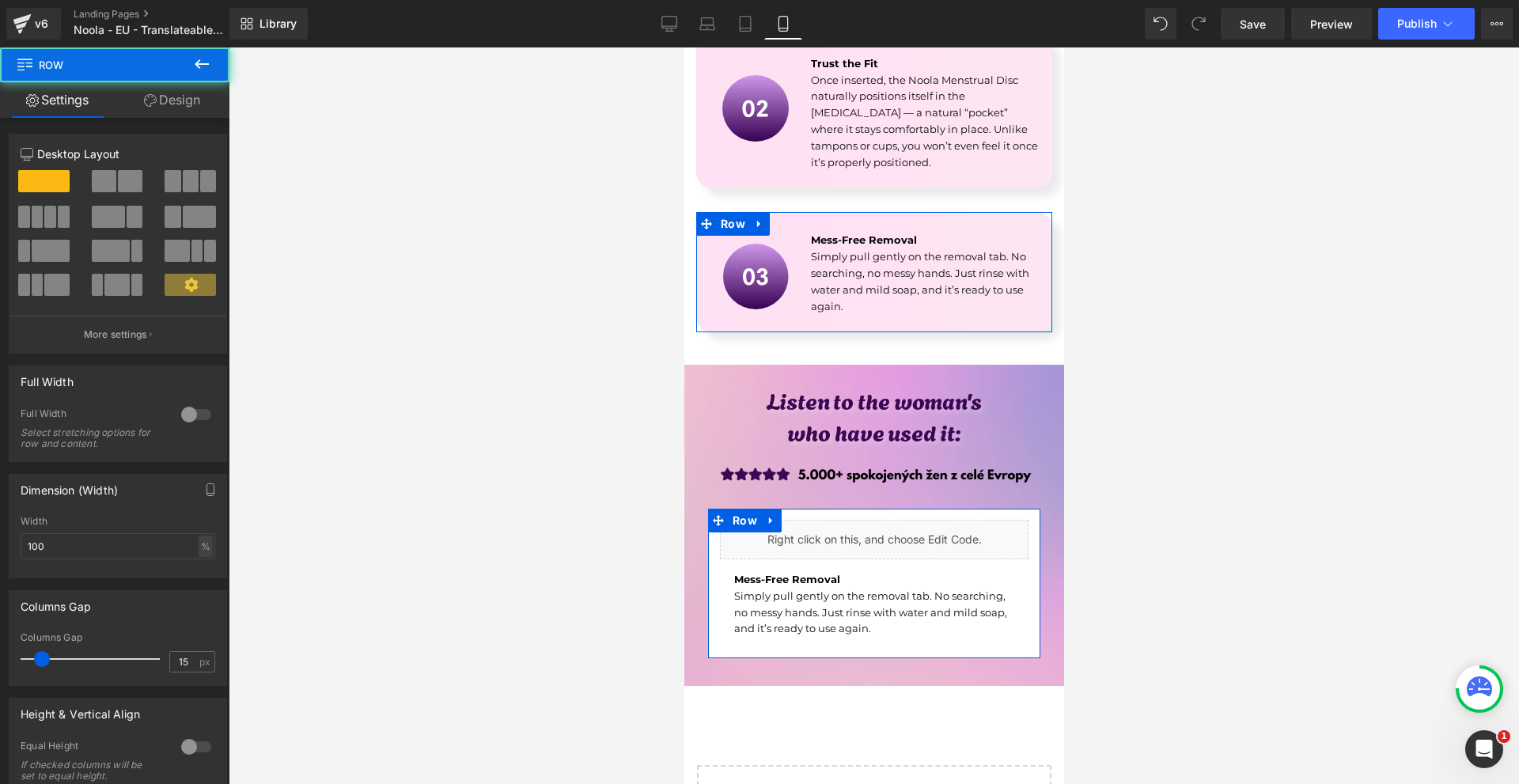
click at [178, 102] on link "Design" at bounding box center [172, 100] width 115 height 36
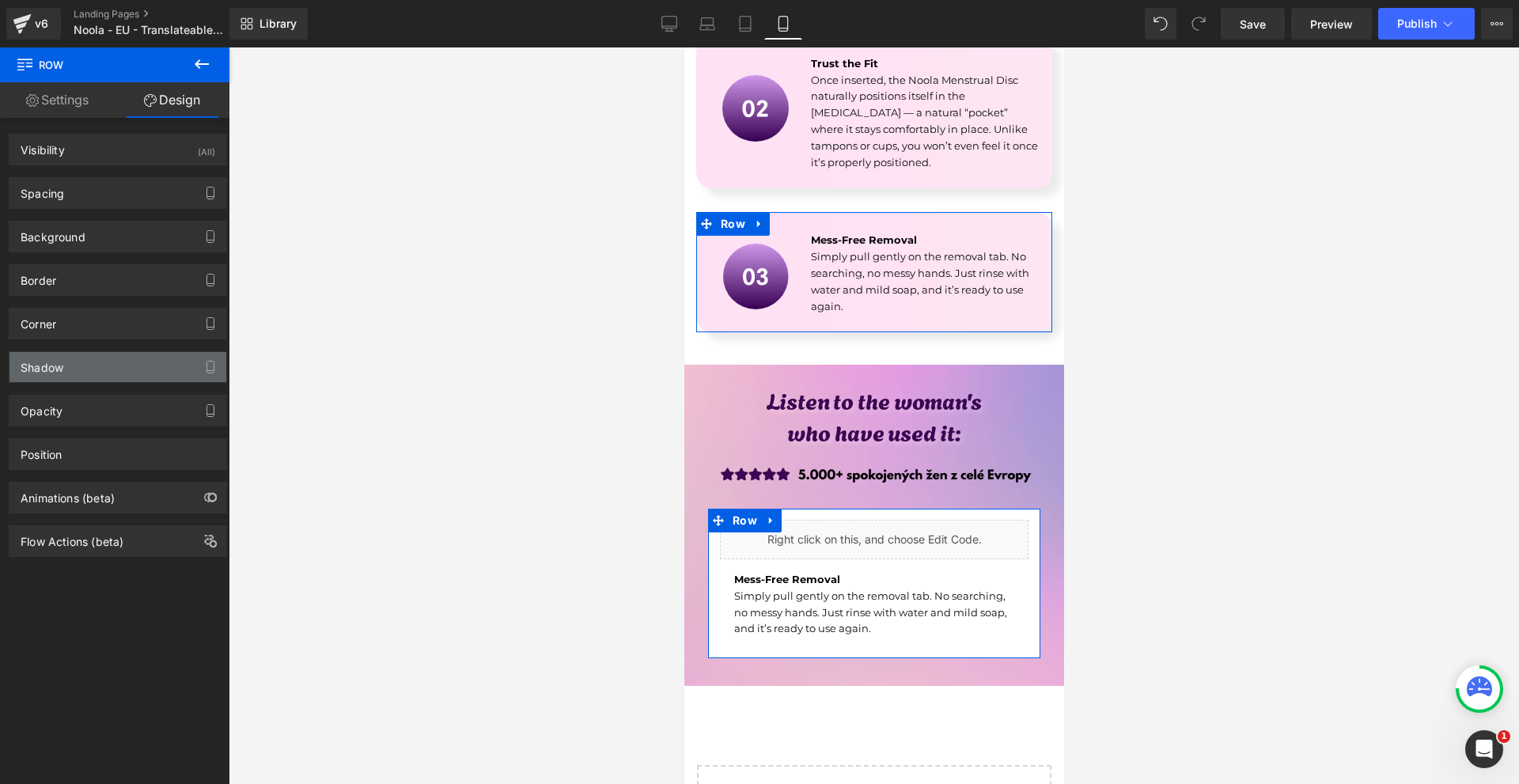
click at [86, 360] on div "Shadow" at bounding box center [118, 367] width 217 height 30
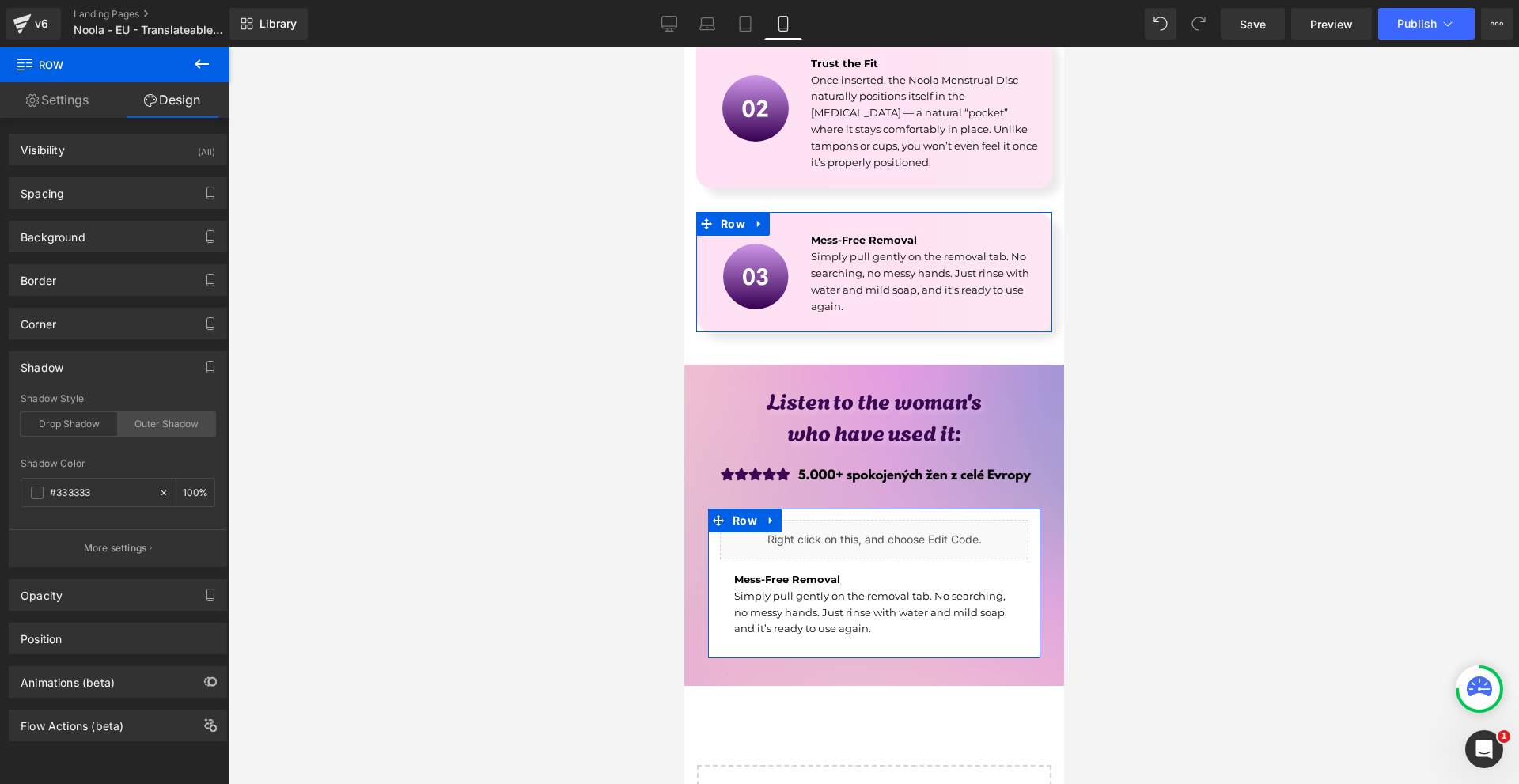
click at [140, 413] on div "Outer Shadow" at bounding box center [166, 424] width 97 height 24
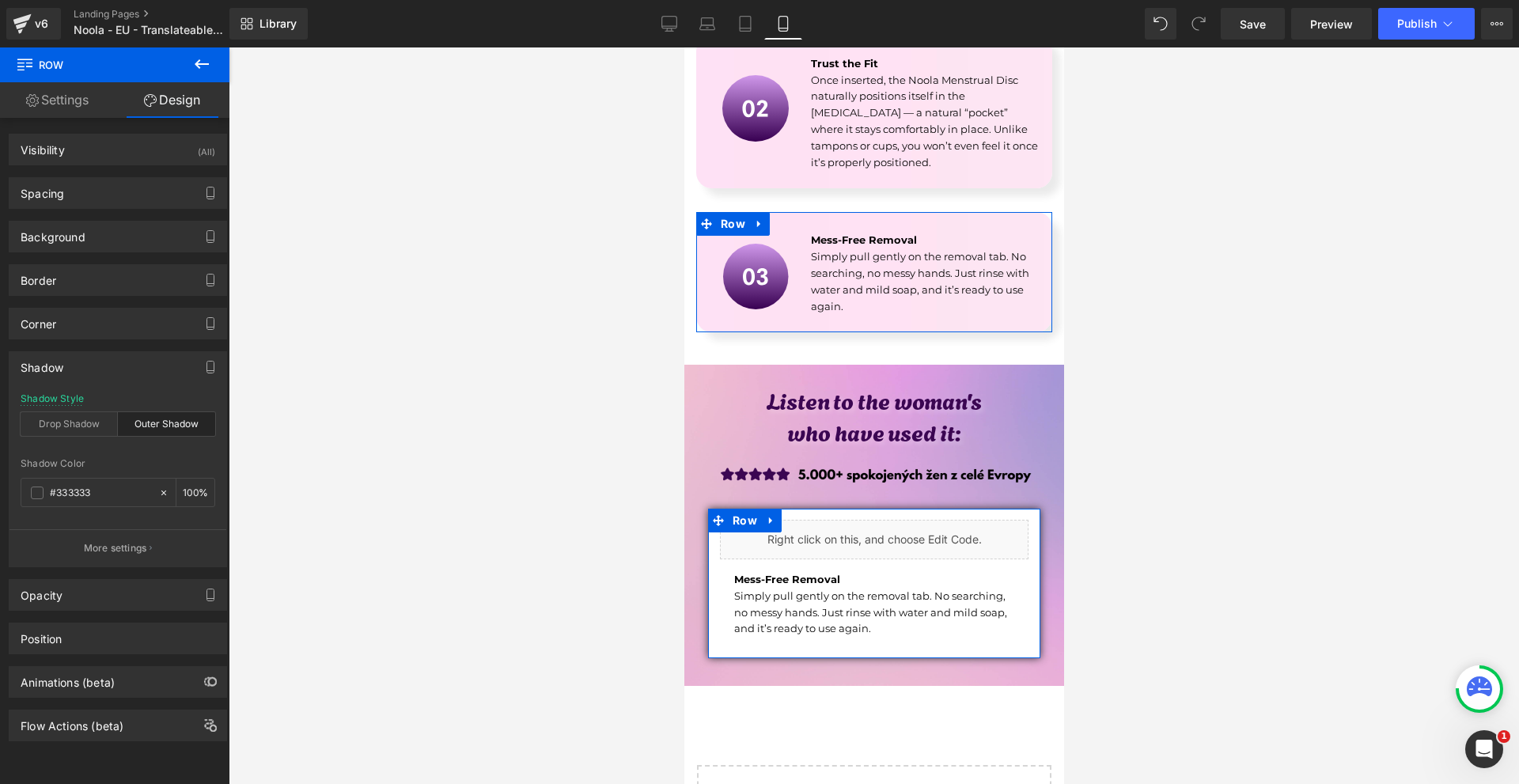
click at [58, 404] on div "Shadow Style Drop Shadow Outer Shadow" at bounding box center [118, 423] width 195 height 61
click at [65, 418] on div "Drop Shadow" at bounding box center [69, 424] width 97 height 24
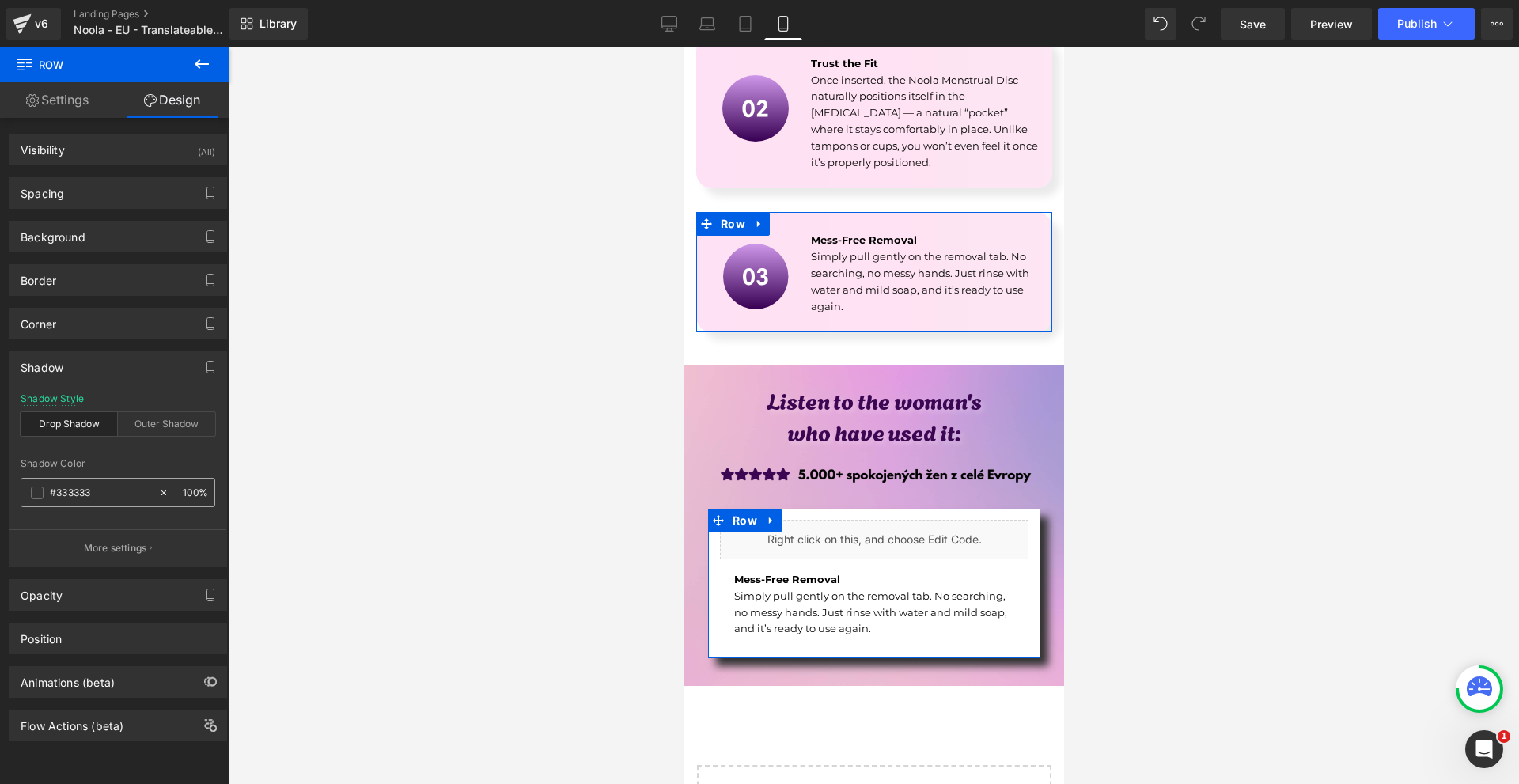
click at [192, 495] on input "100" at bounding box center [191, 491] width 16 height 17
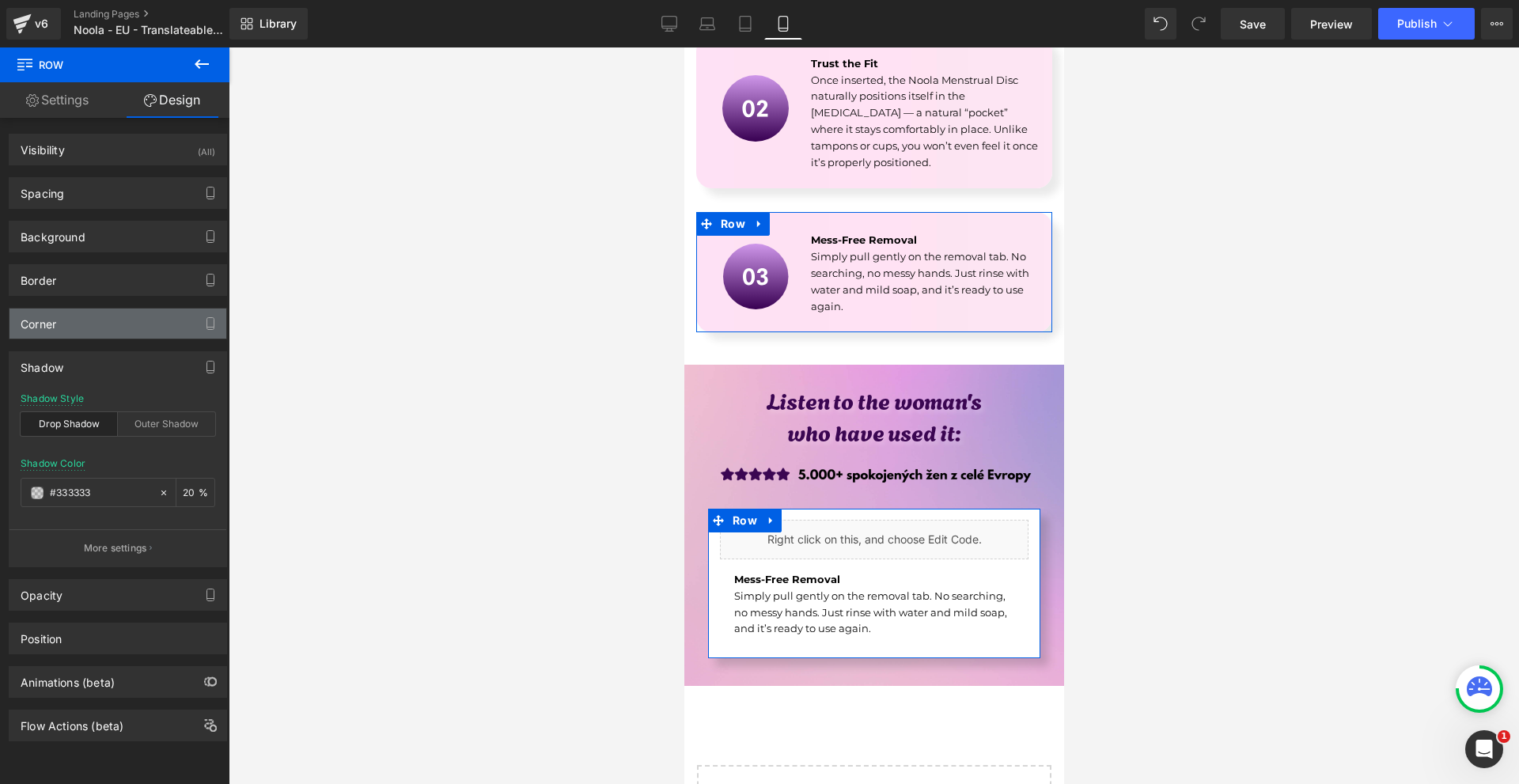
type input "20"
click at [79, 329] on div "Corner" at bounding box center [118, 323] width 217 height 30
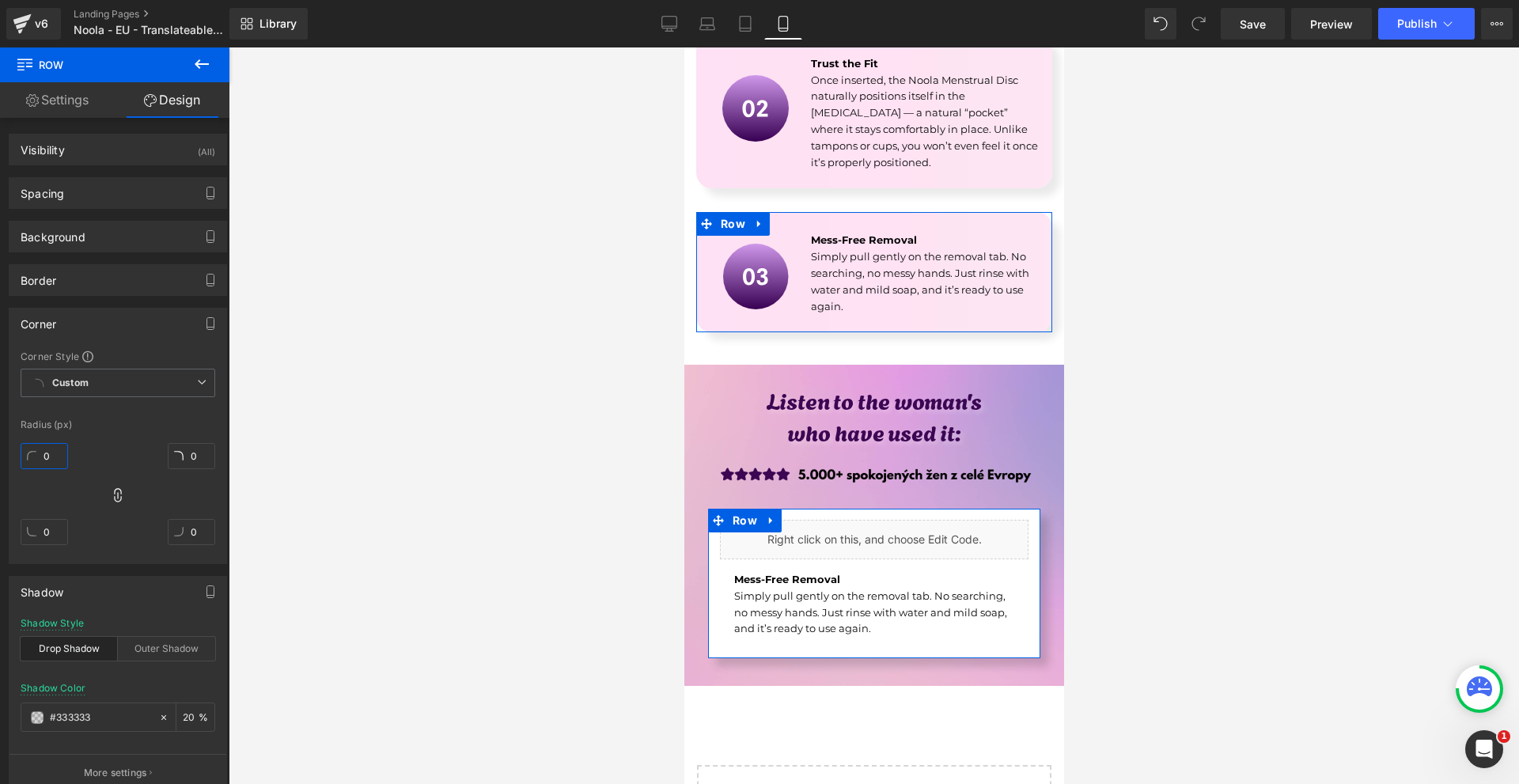
click at [55, 461] on input "0" at bounding box center [45, 456] width 48 height 26
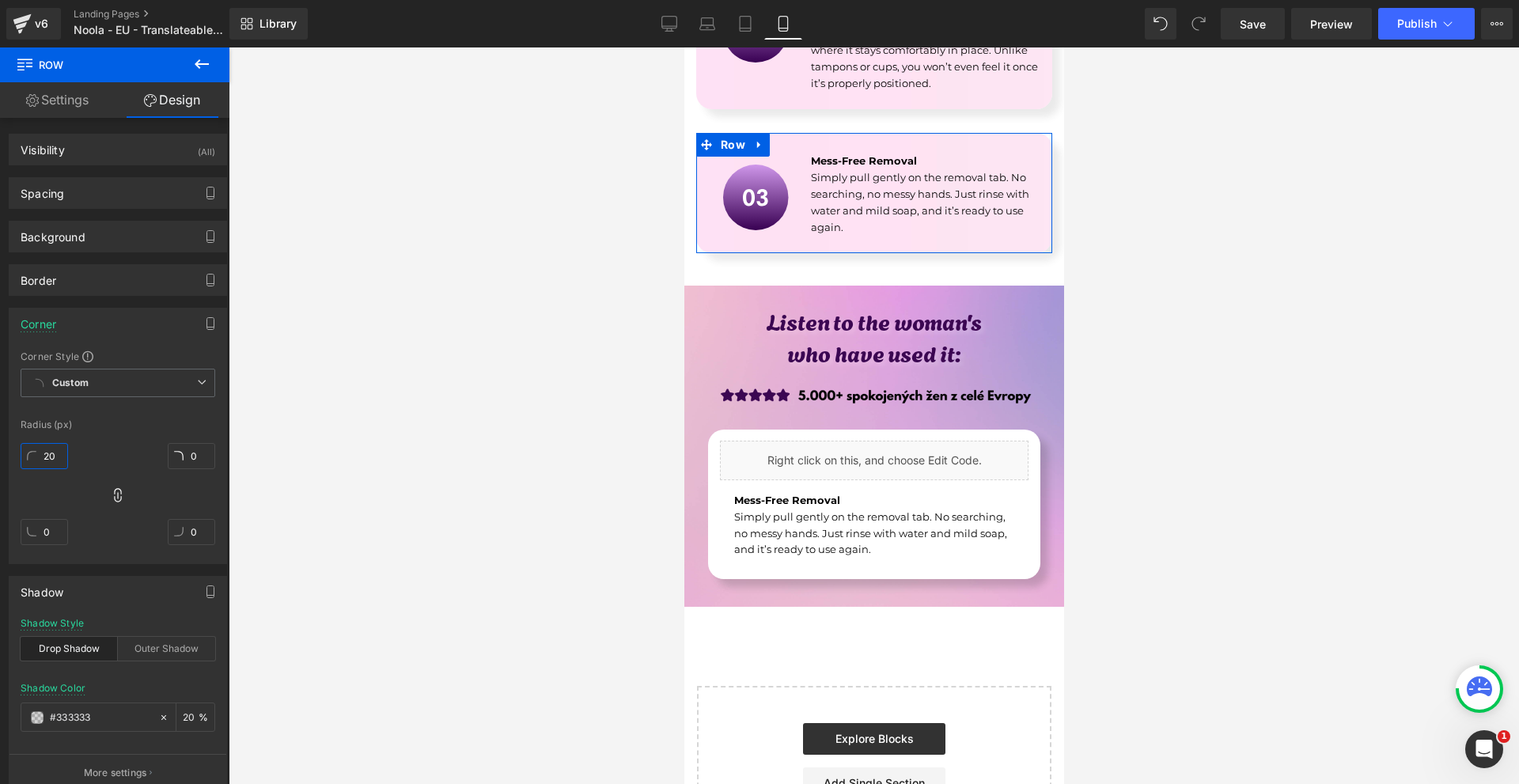
type input "20"
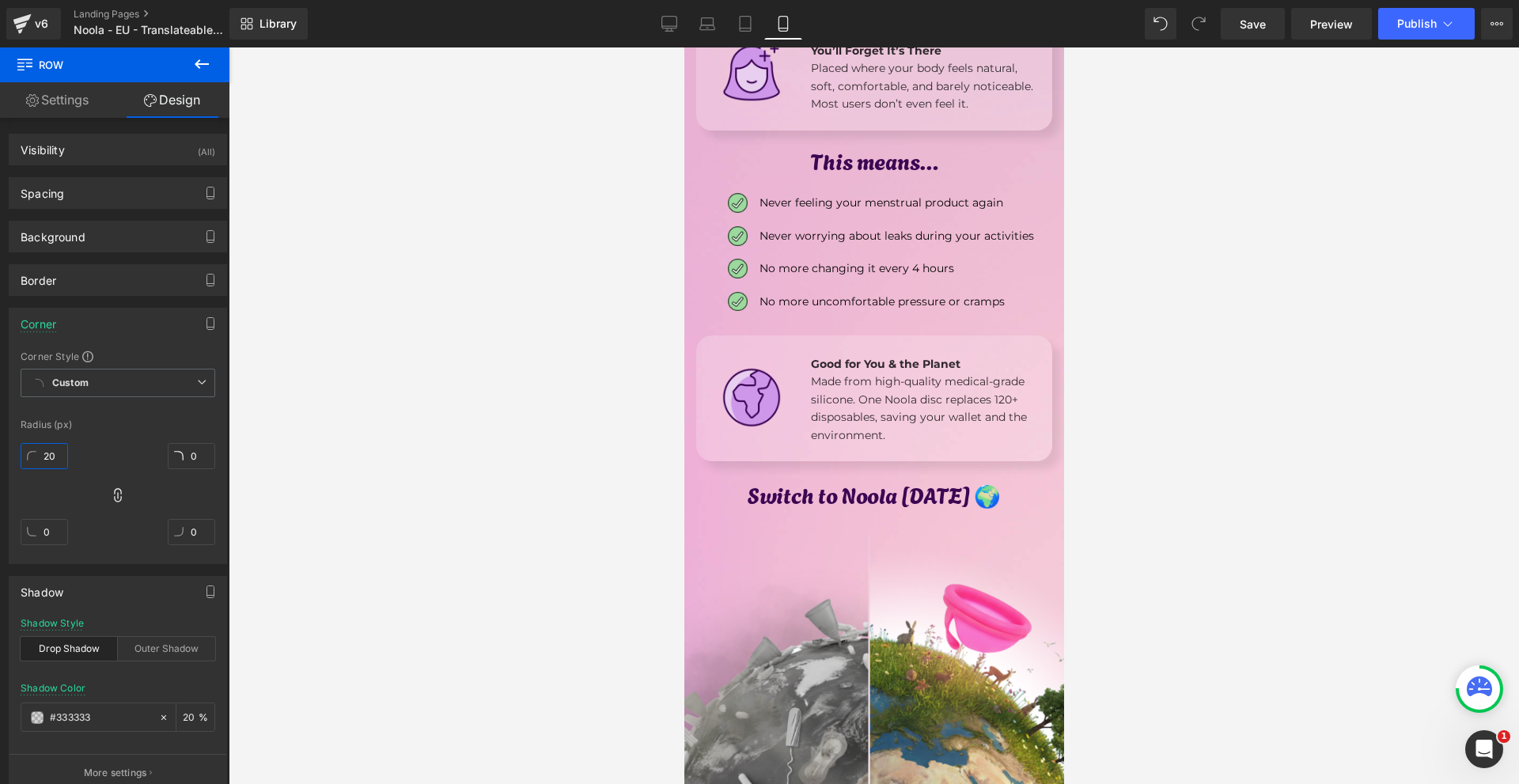
scroll to position [2276, 0]
